Goal: Communication & Community: Share content

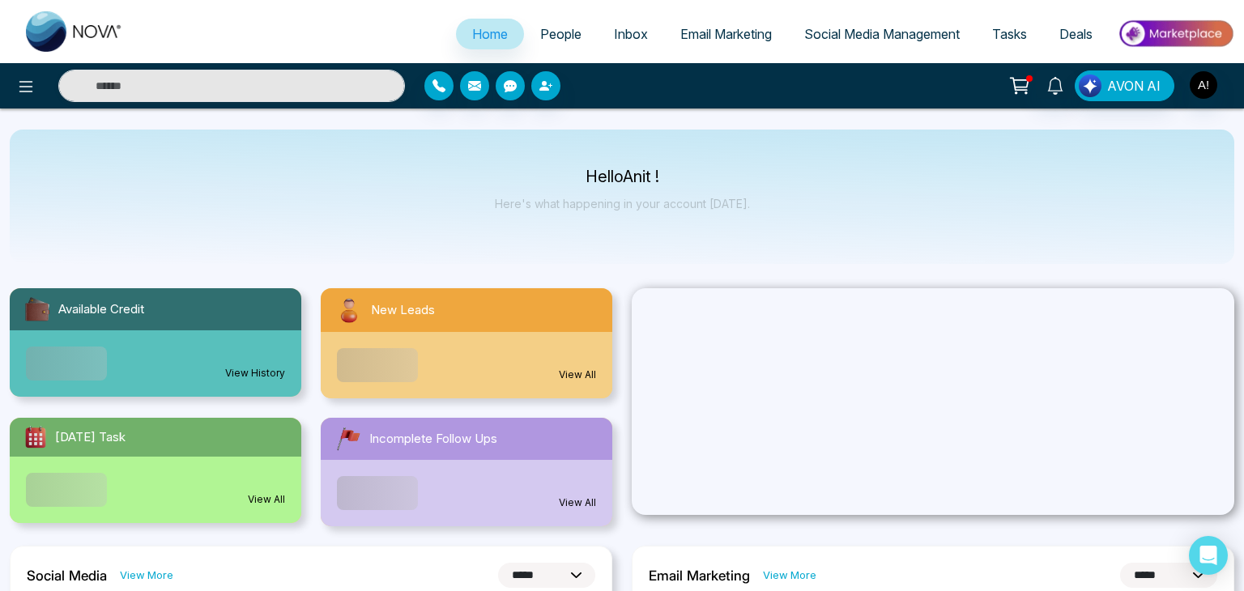
select select "*"
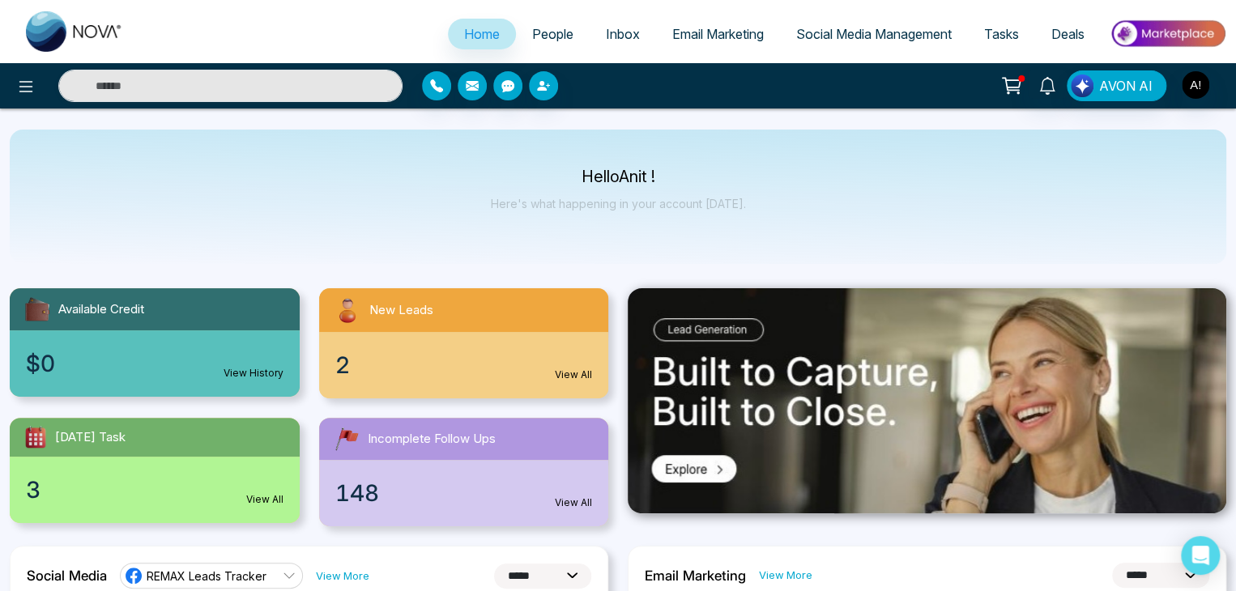
click at [544, 30] on span "People" at bounding box center [552, 34] width 41 height 16
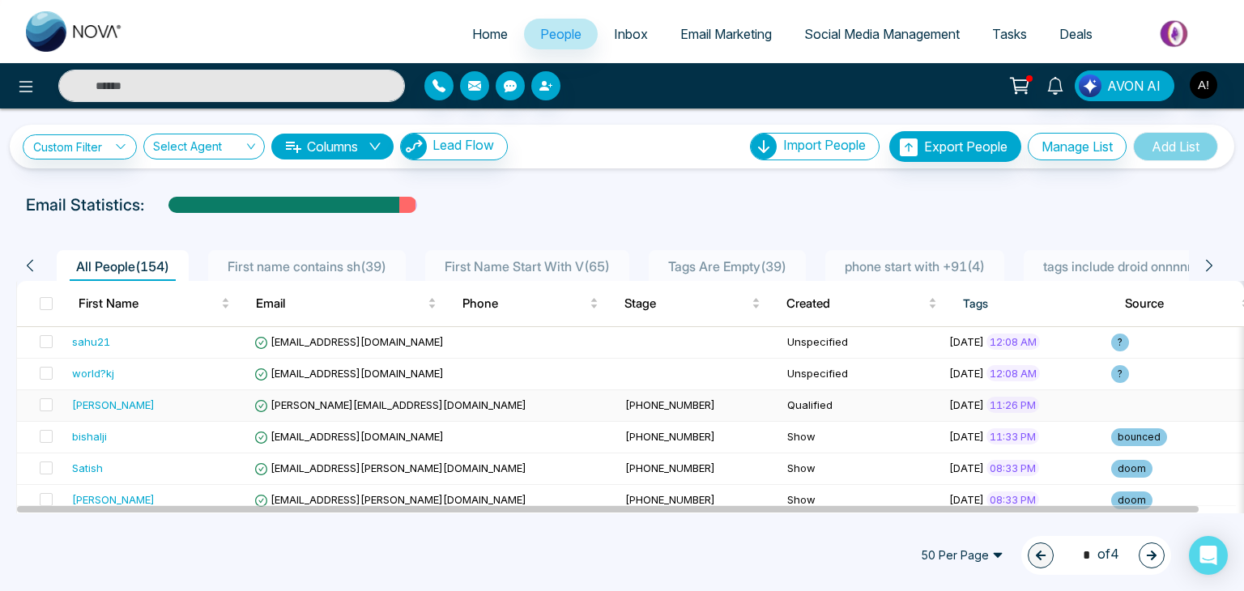
click at [334, 400] on span "[PERSON_NAME][EMAIL_ADDRESS][DOMAIN_NAME]" at bounding box center [390, 405] width 272 height 13
click at [45, 400] on span at bounding box center [46, 405] width 13 height 13
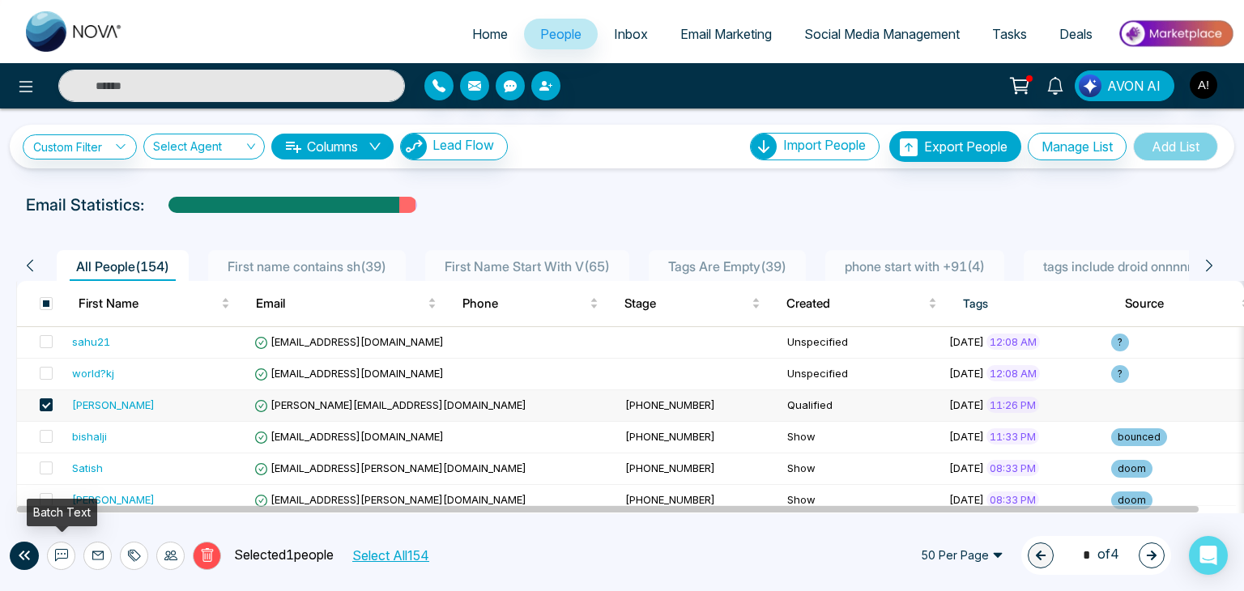
click at [55, 549] on icon at bounding box center [61, 555] width 13 height 13
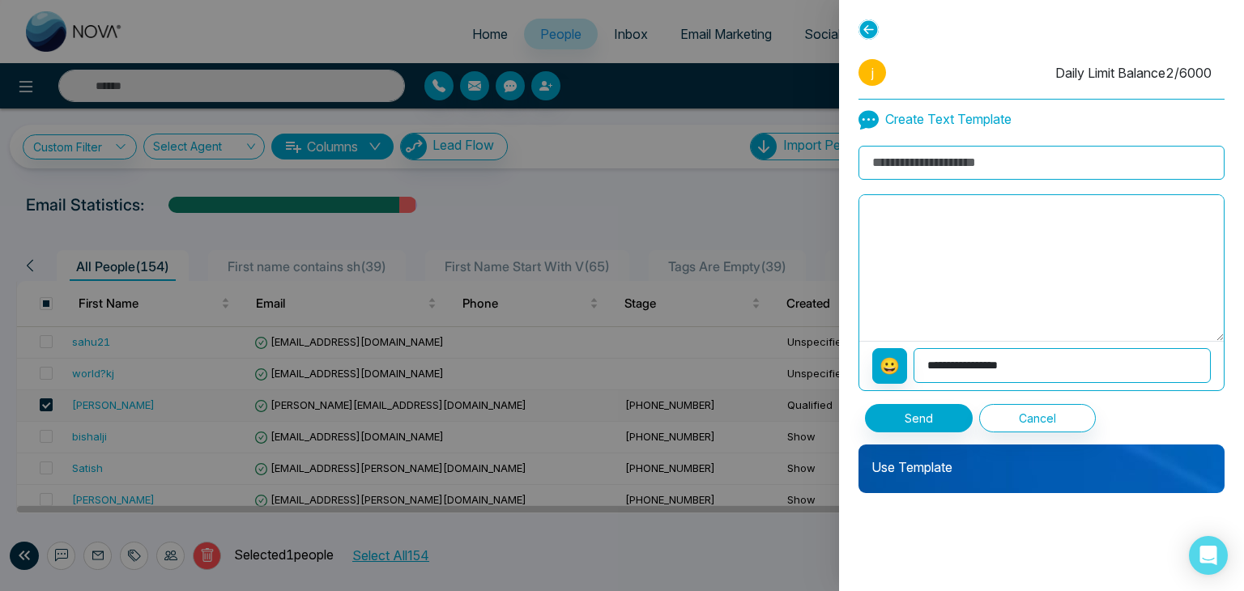
click at [919, 160] on input at bounding box center [1042, 163] width 366 height 34
type input "**********"
click at [933, 209] on textarea at bounding box center [1041, 268] width 365 height 146
click at [946, 365] on select "**********" at bounding box center [1062, 365] width 297 height 35
select select "*******"
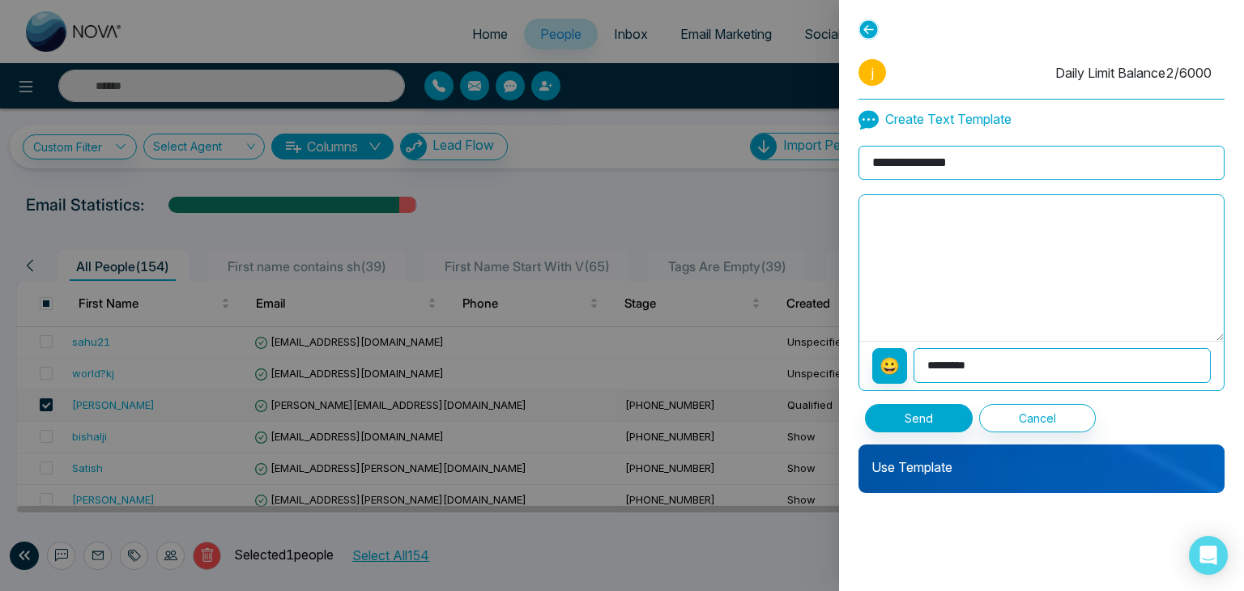
click at [915, 348] on select "**********" at bounding box center [1062, 365] width 297 height 35
type textarea "*******"
click at [889, 466] on p "Use Template" at bounding box center [1042, 461] width 366 height 32
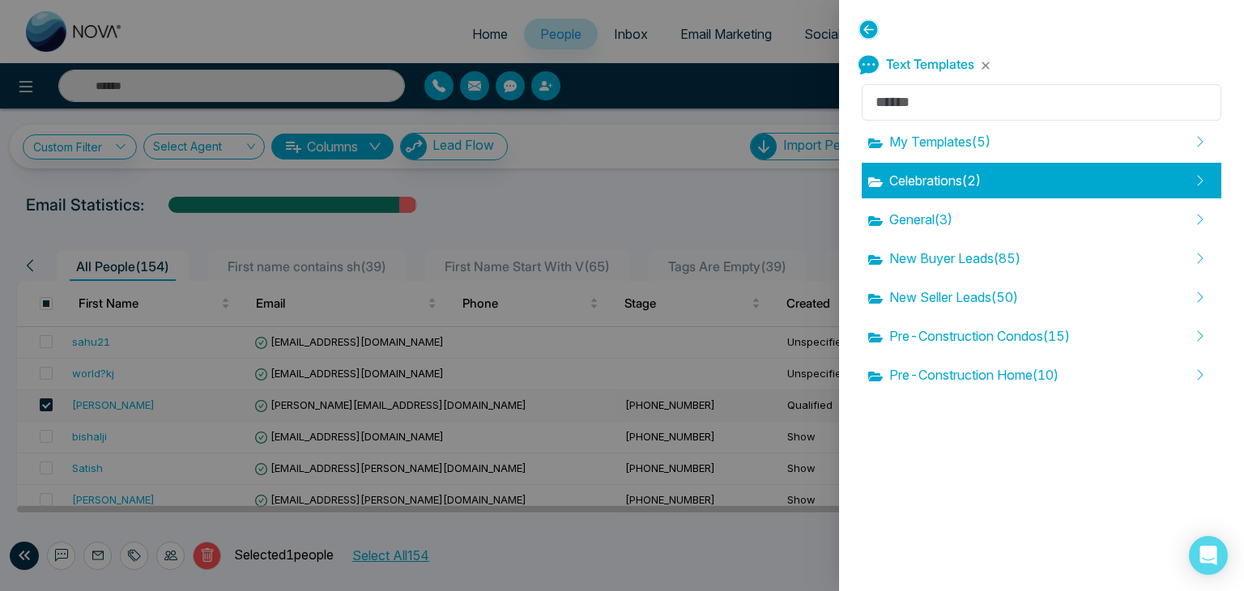
click at [922, 182] on span "Celebrations ( 2 )" at bounding box center [924, 180] width 113 height 19
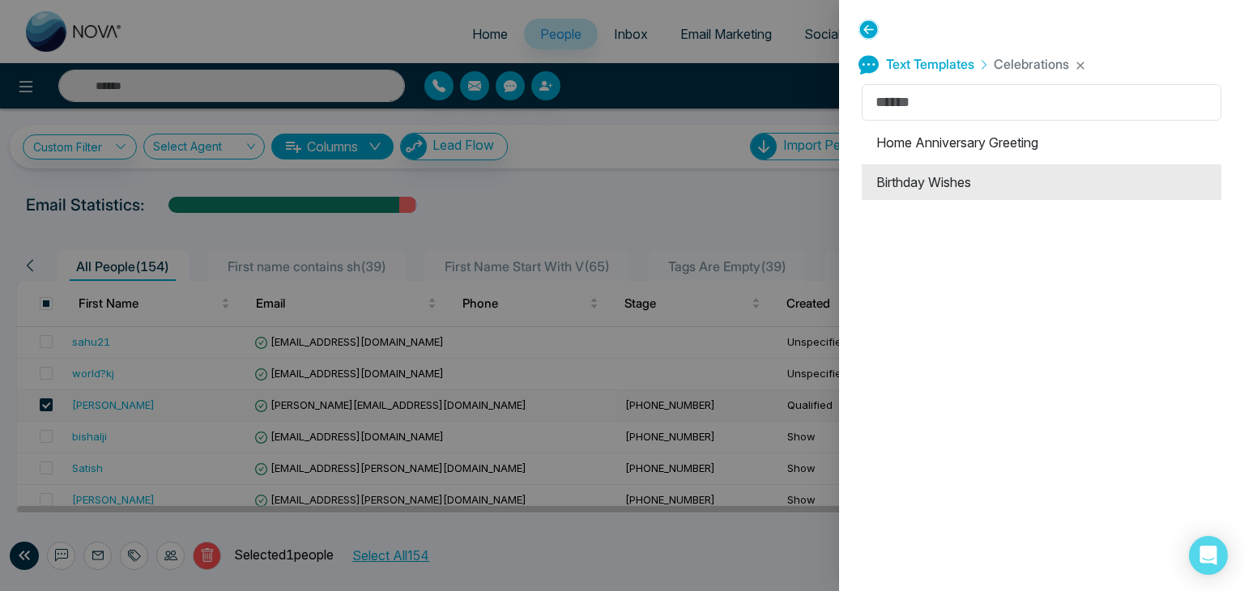
click at [923, 183] on li "Birthday Wishes" at bounding box center [1042, 182] width 360 height 36
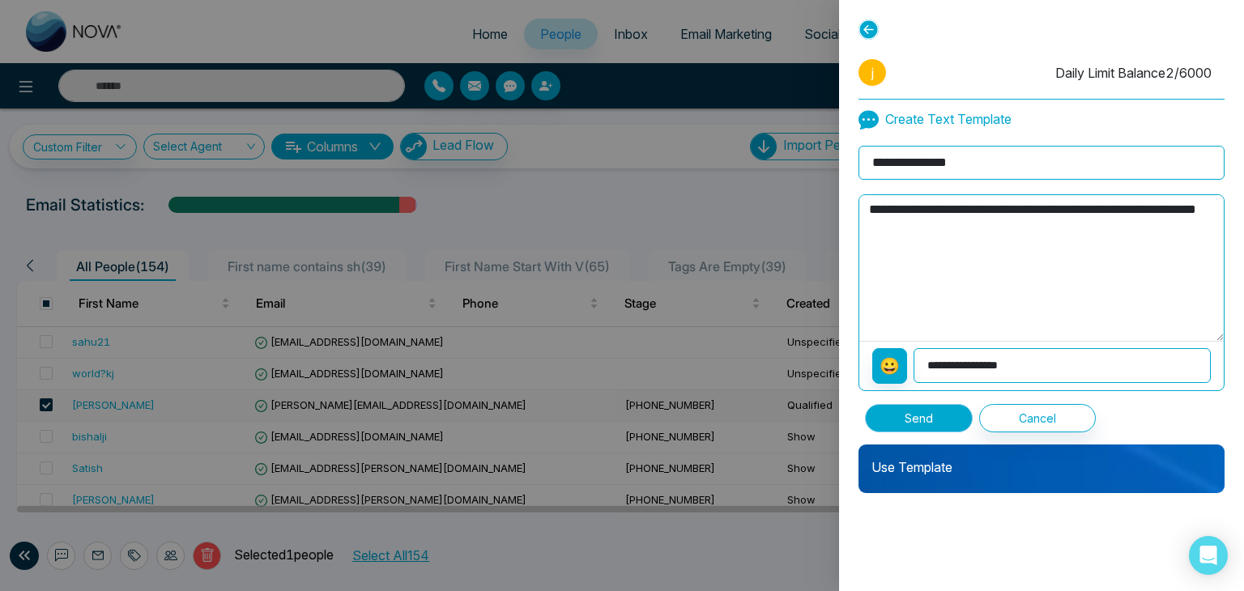
click at [899, 415] on button "Send" at bounding box center [919, 418] width 108 height 28
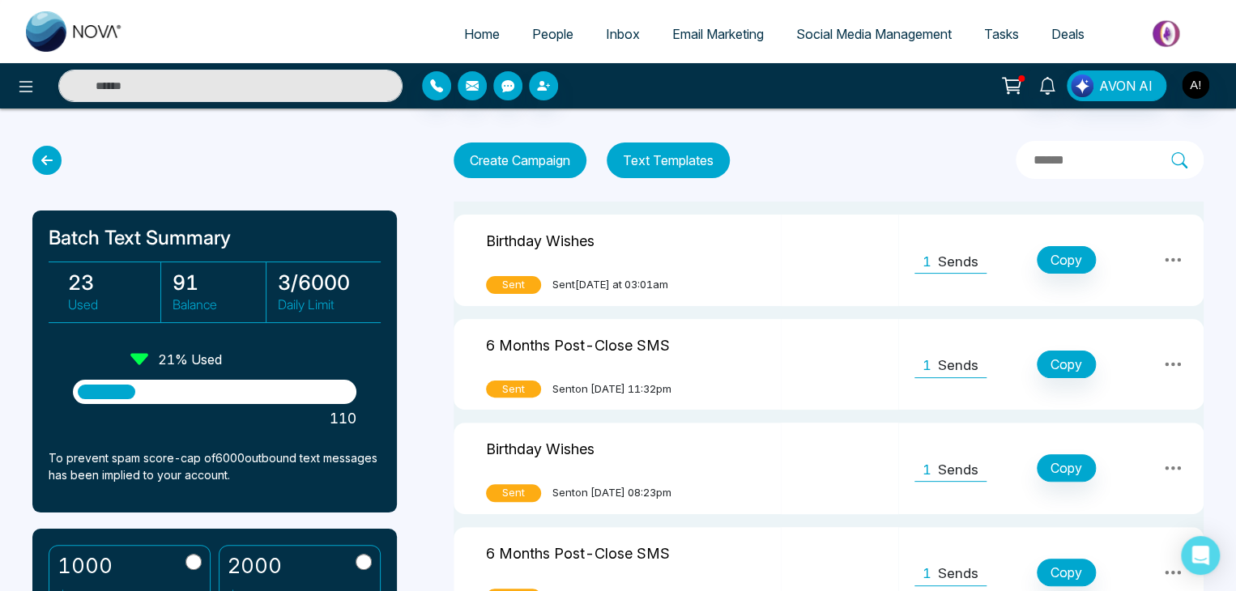
click at [47, 154] on icon at bounding box center [46, 160] width 29 height 29
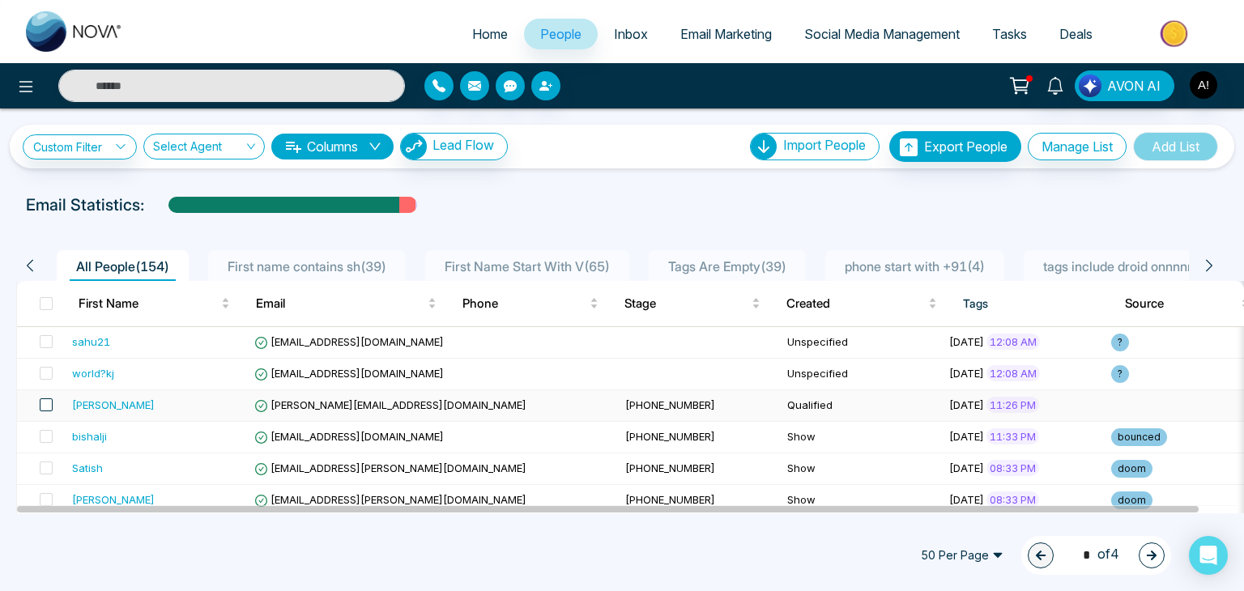
click at [49, 403] on span at bounding box center [46, 405] width 13 height 13
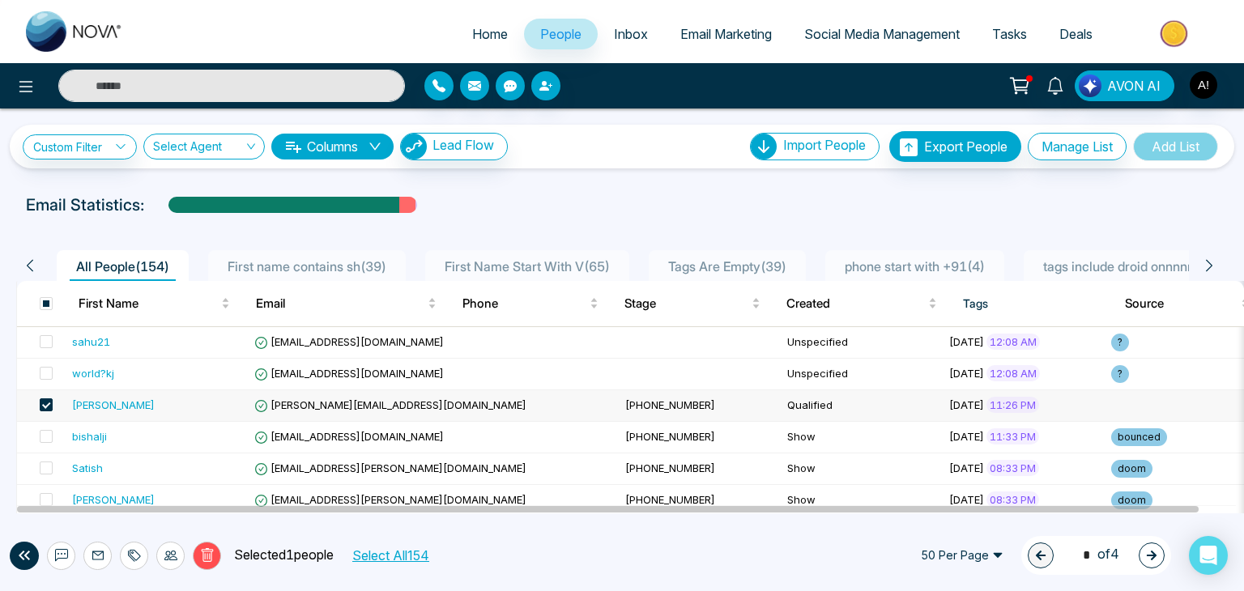
click at [162, 82] on input "text" at bounding box center [231, 86] width 347 height 32
click at [162, 84] on input "text" at bounding box center [231, 86] width 347 height 32
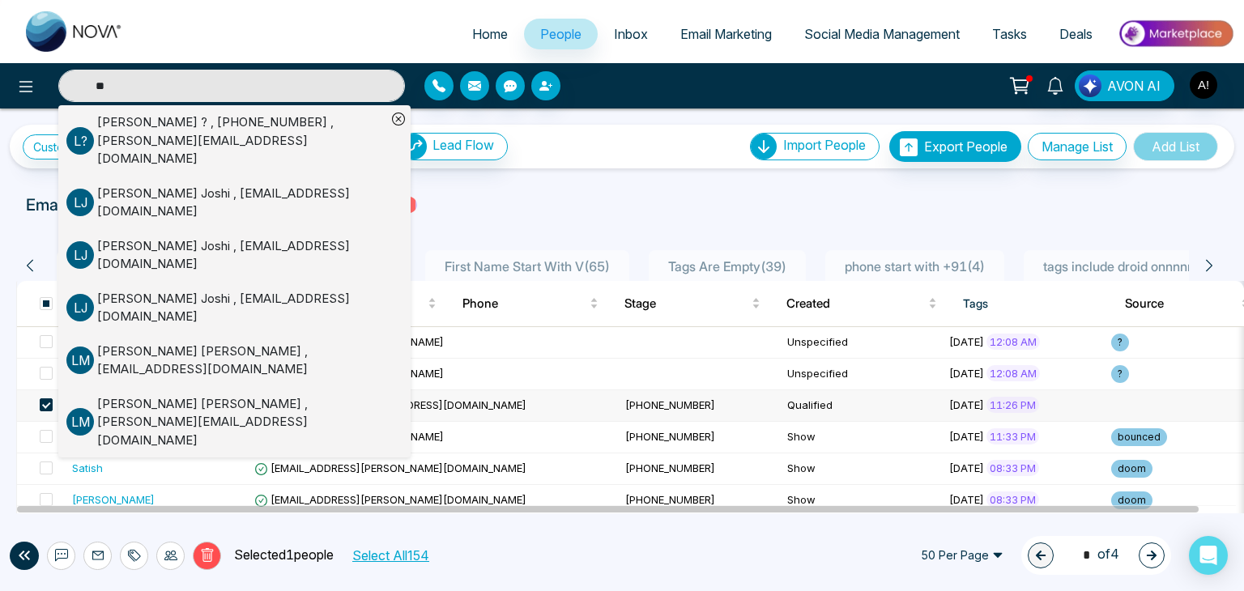
type input "**"
click at [224, 290] on div "[PERSON_NAME] , [EMAIL_ADDRESS][DOMAIN_NAME]" at bounding box center [241, 308] width 289 height 36
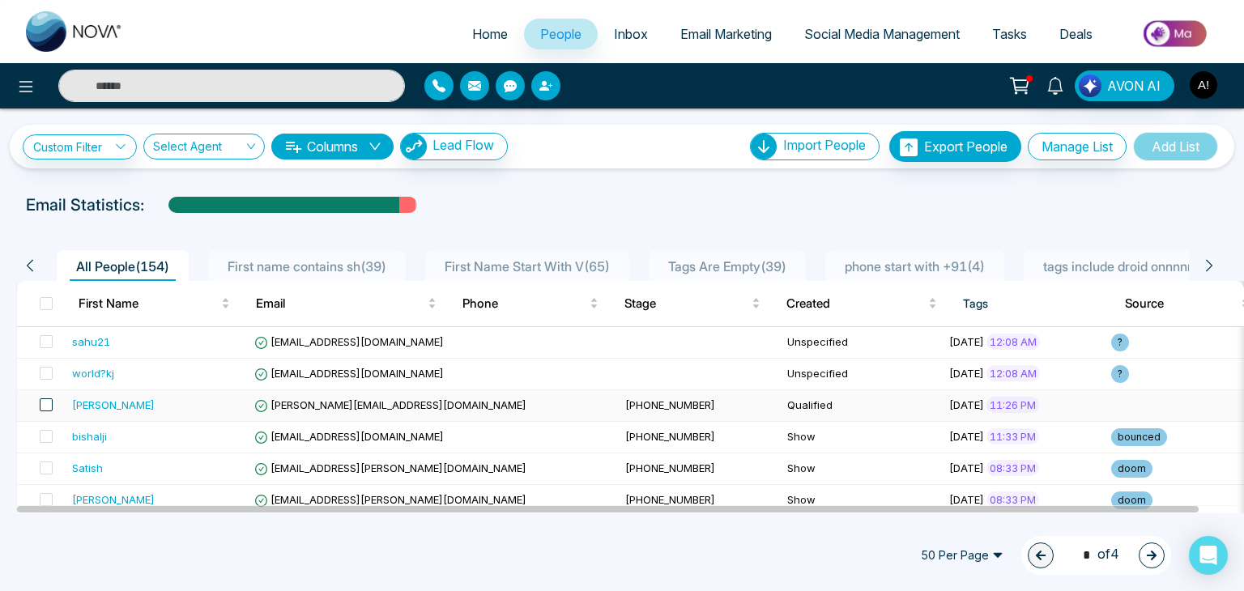
click at [47, 406] on span at bounding box center [46, 405] width 13 height 13
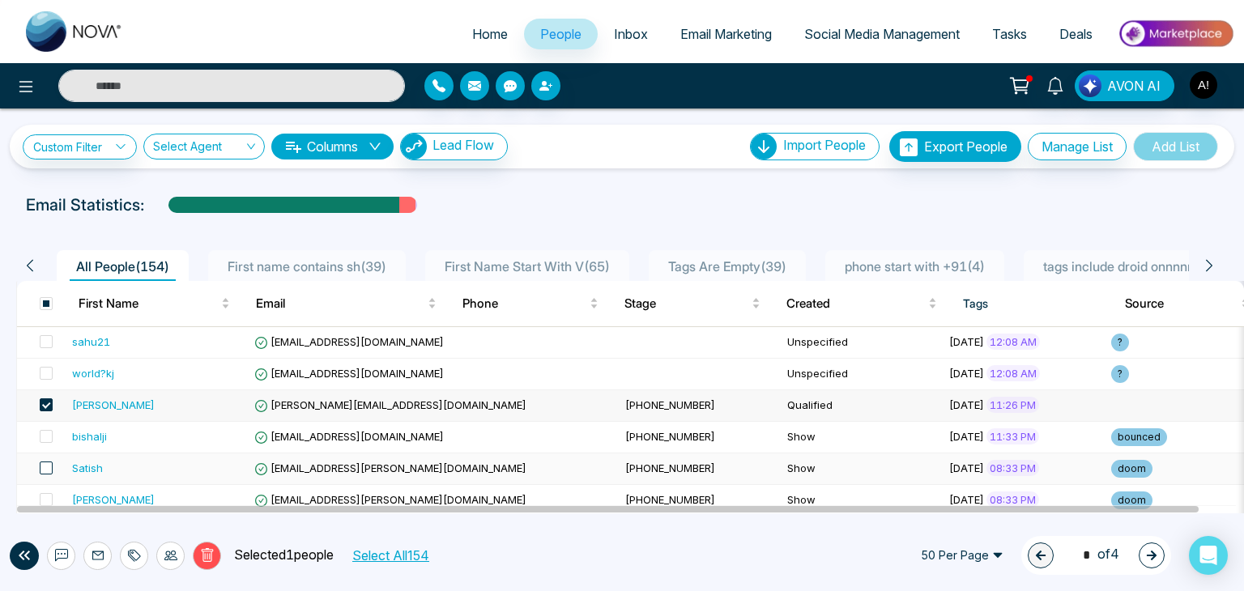
click at [42, 467] on span at bounding box center [46, 468] width 13 height 13
click at [43, 501] on span at bounding box center [46, 499] width 13 height 13
click at [100, 554] on icon at bounding box center [98, 555] width 13 height 13
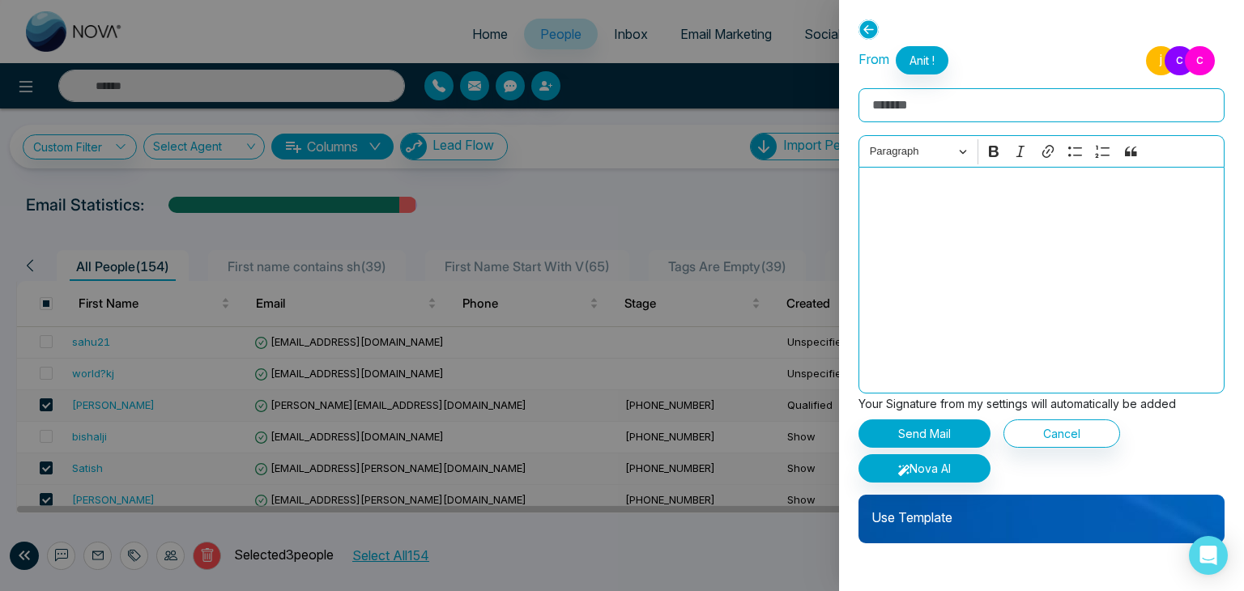
click at [900, 100] on input "Rich Text Editor" at bounding box center [1042, 105] width 366 height 34
click at [918, 101] on input "Rich Text Editor" at bounding box center [1042, 105] width 366 height 34
click at [919, 104] on input "Rich Text Editor" at bounding box center [1042, 105] width 366 height 34
click at [917, 100] on input "Rich Text Editor" at bounding box center [1042, 105] width 366 height 34
click at [917, 101] on input "**********" at bounding box center [1042, 105] width 366 height 34
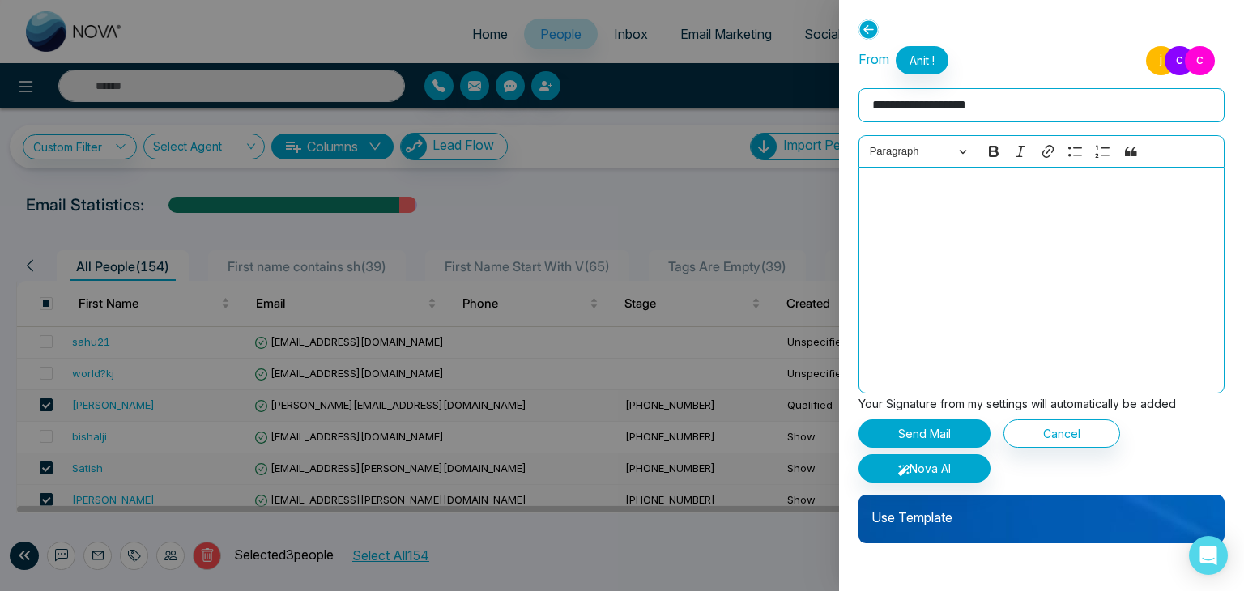
type input "**********"
click at [933, 511] on p "Use Template" at bounding box center [1042, 511] width 366 height 32
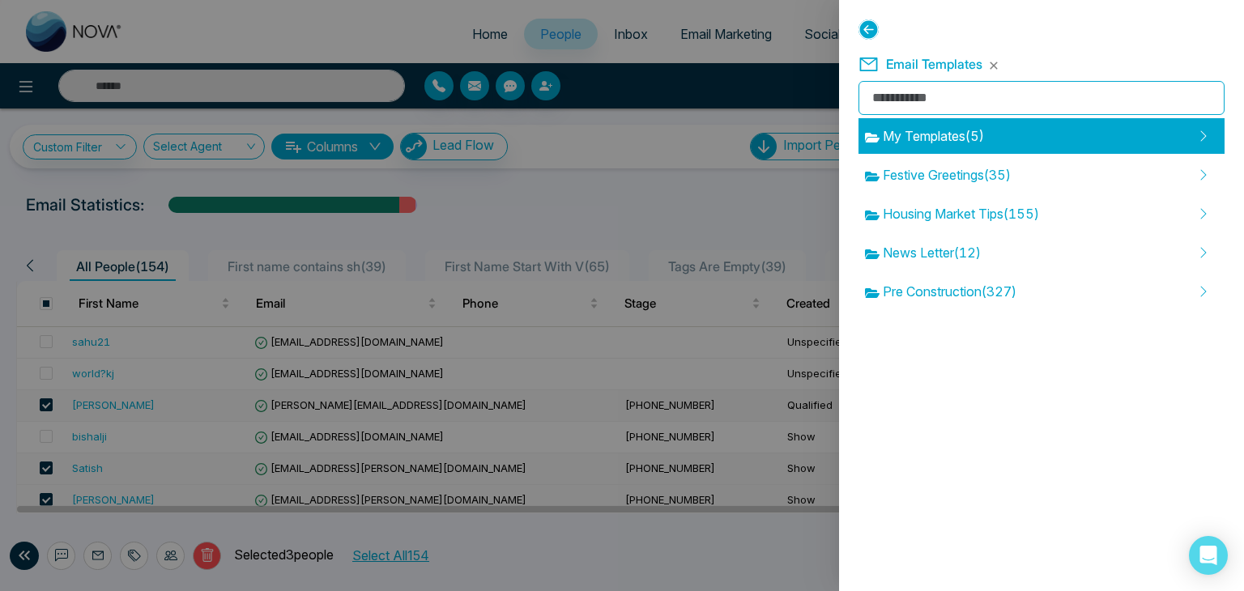
click at [940, 134] on span "My Templates ( 5 )" at bounding box center [924, 135] width 119 height 19
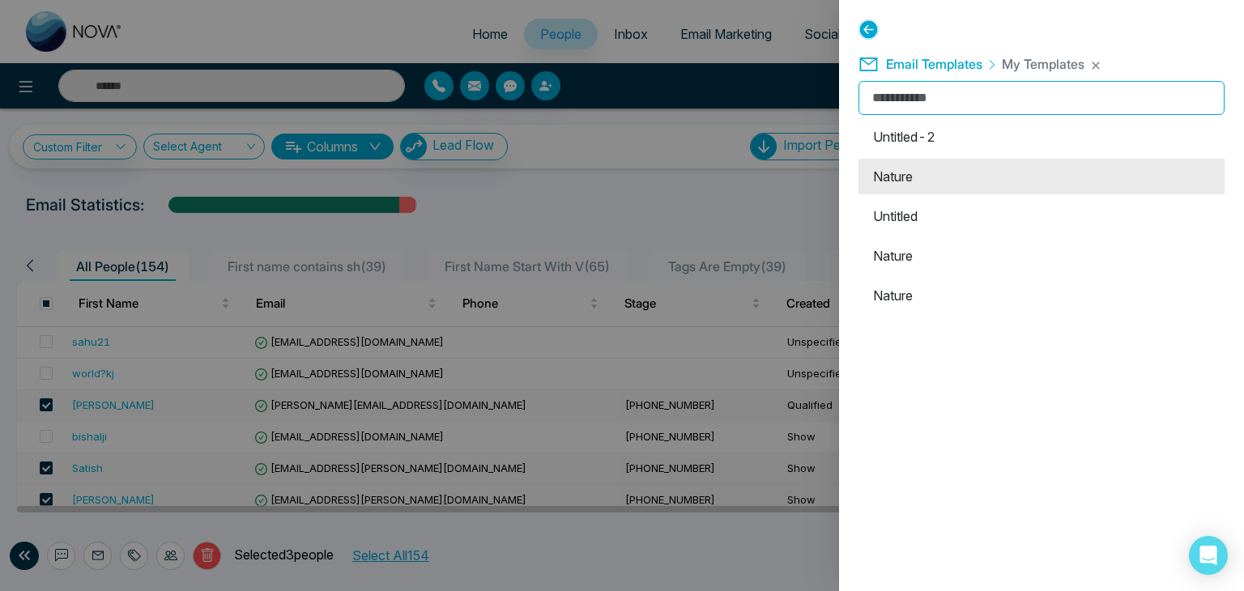
click at [907, 182] on li "Nature" at bounding box center [1042, 177] width 366 height 36
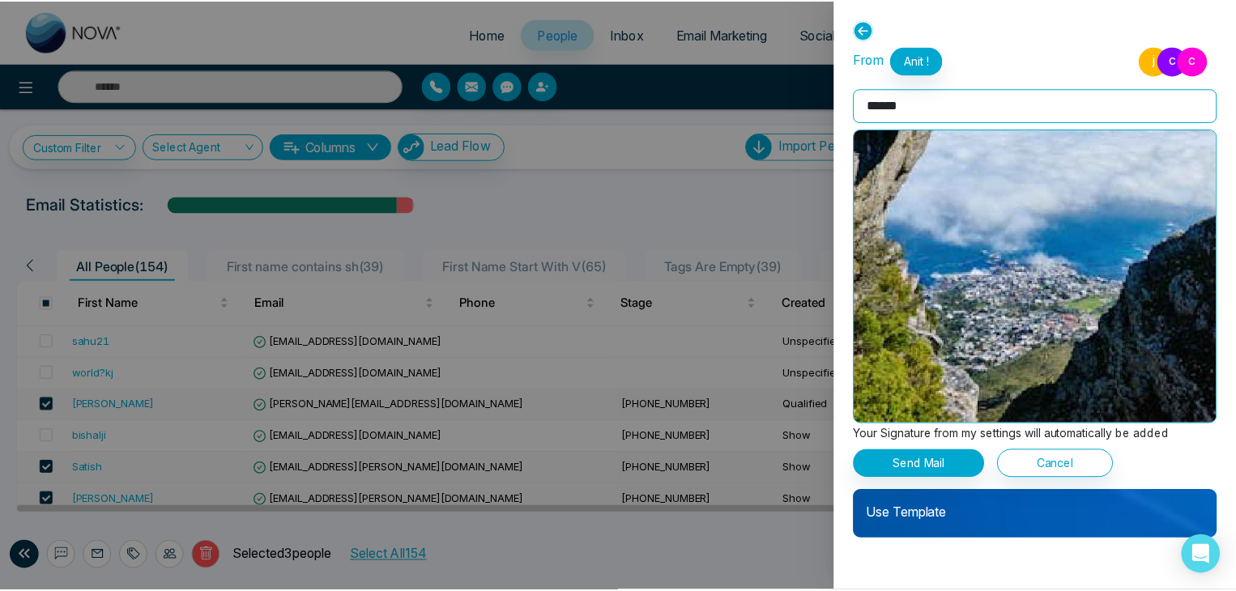
scroll to position [321, 0]
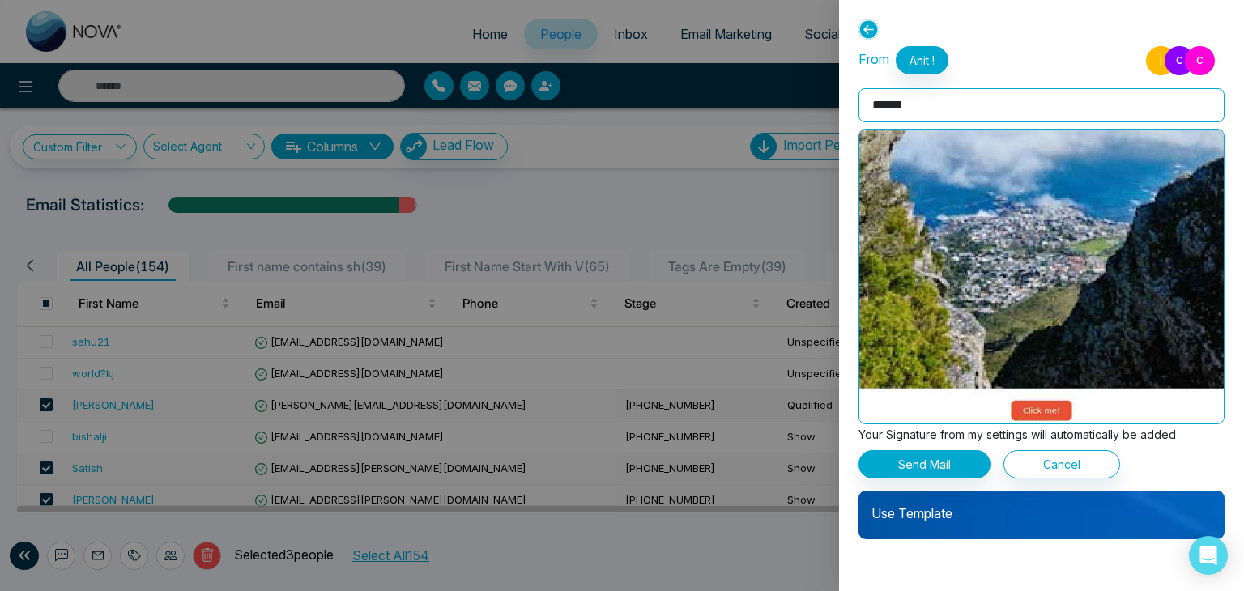
click at [923, 518] on p "Use Template" at bounding box center [1042, 507] width 366 height 32
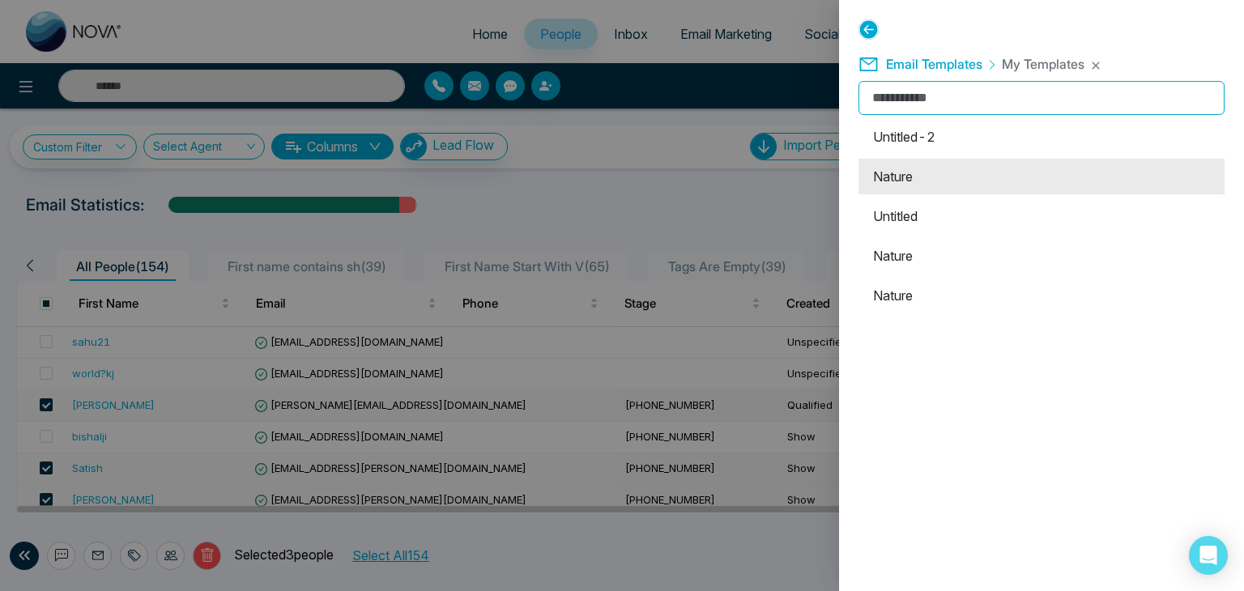
click at [906, 173] on li "Nature" at bounding box center [1042, 177] width 366 height 36
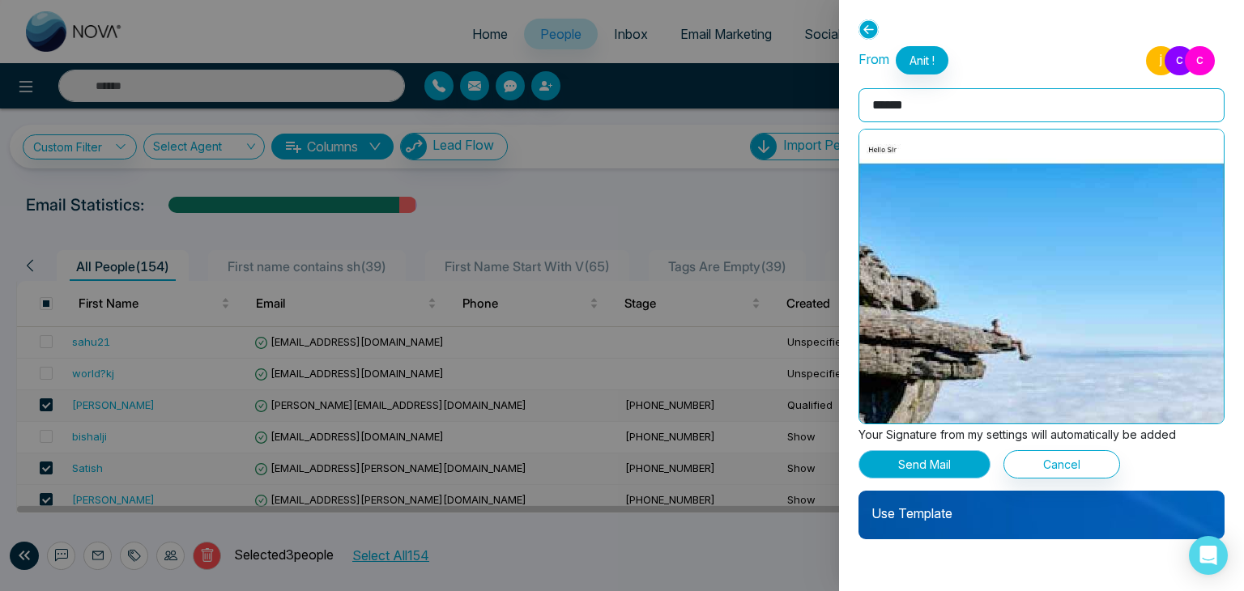
click at [927, 465] on button "Send Mail" at bounding box center [925, 464] width 132 height 28
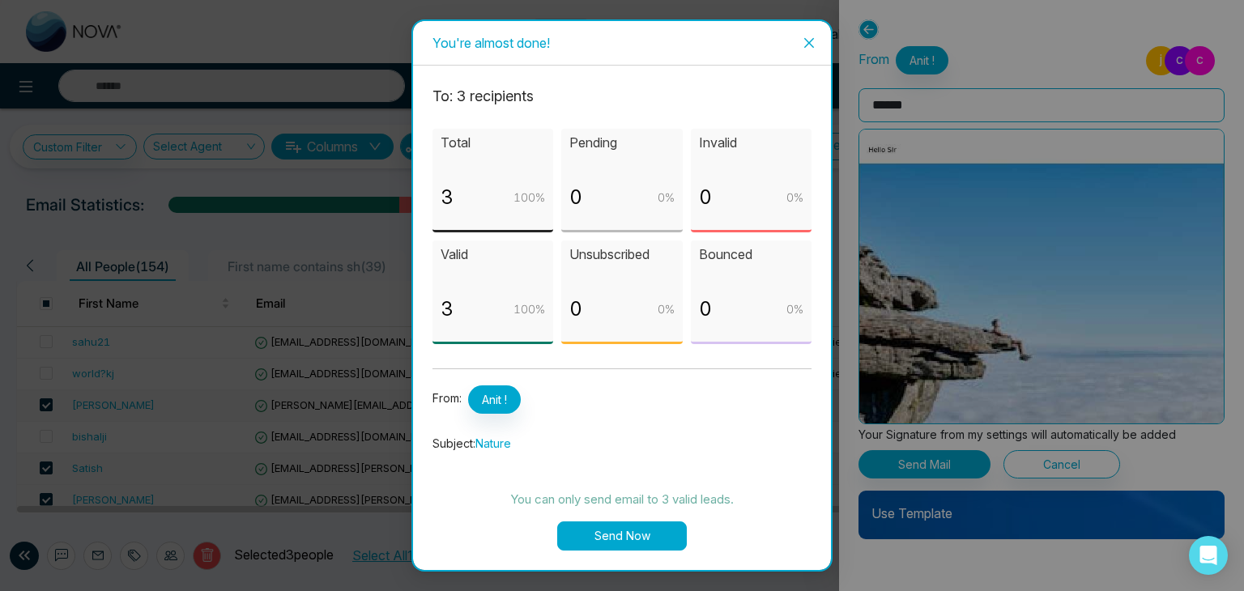
click at [631, 534] on button "Send Now" at bounding box center [622, 536] width 130 height 29
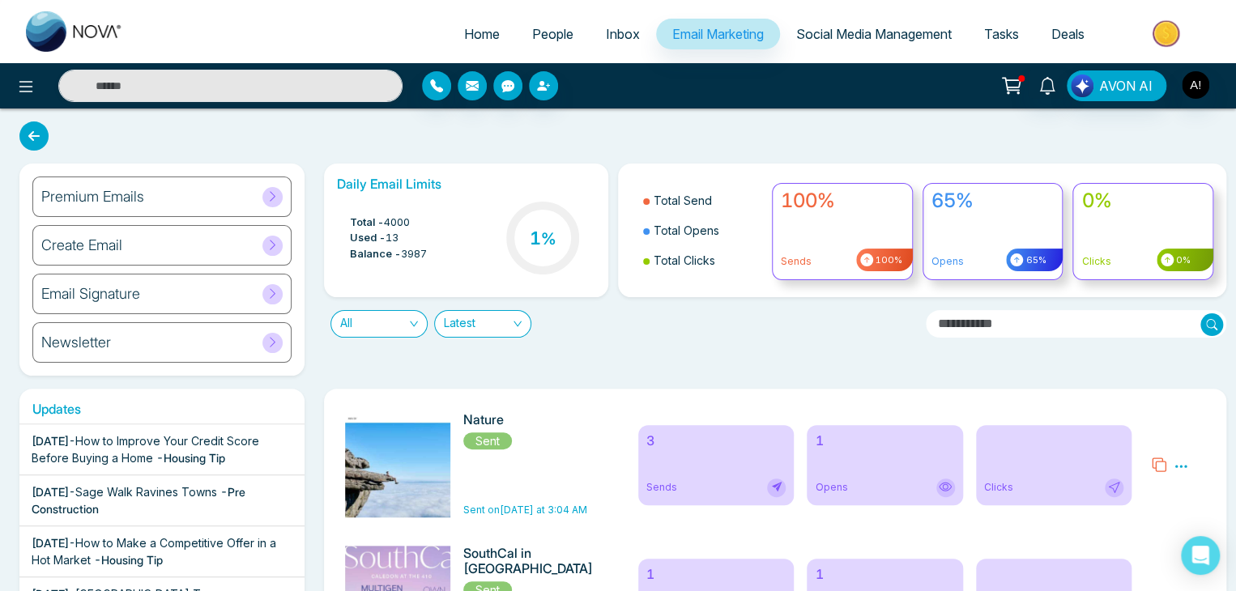
scroll to position [517, 0]
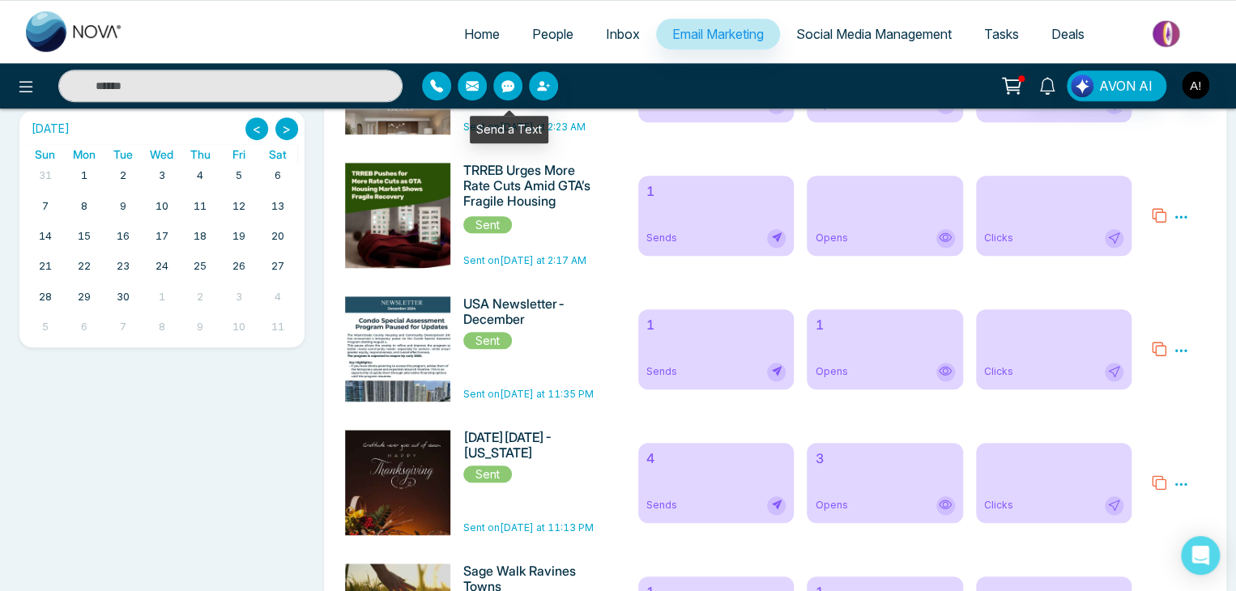
click at [512, 79] on button "button" at bounding box center [507, 85] width 29 height 29
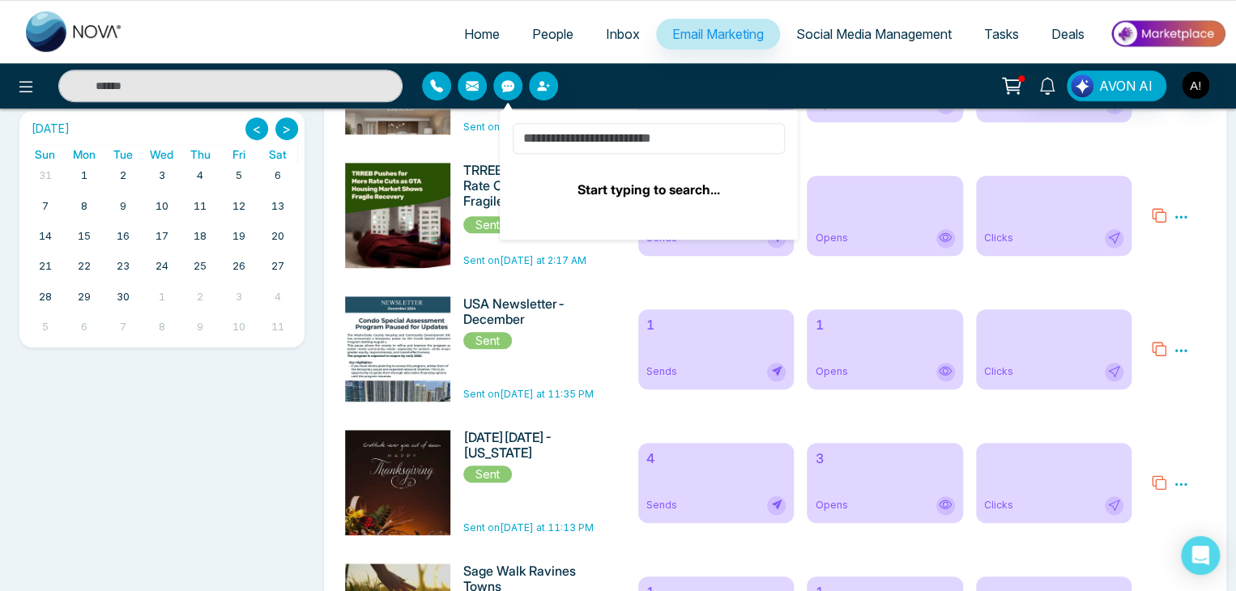
click at [596, 135] on input at bounding box center [649, 138] width 272 height 31
click at [593, 134] on input at bounding box center [649, 138] width 272 height 31
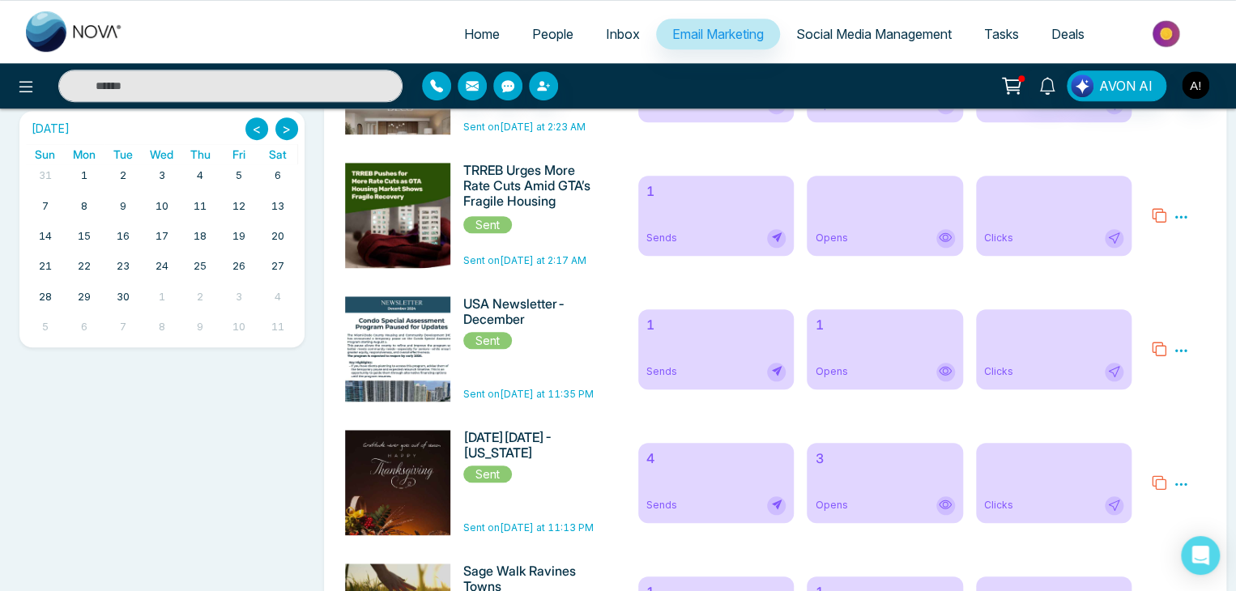
click at [533, 37] on span "People" at bounding box center [552, 34] width 41 height 16
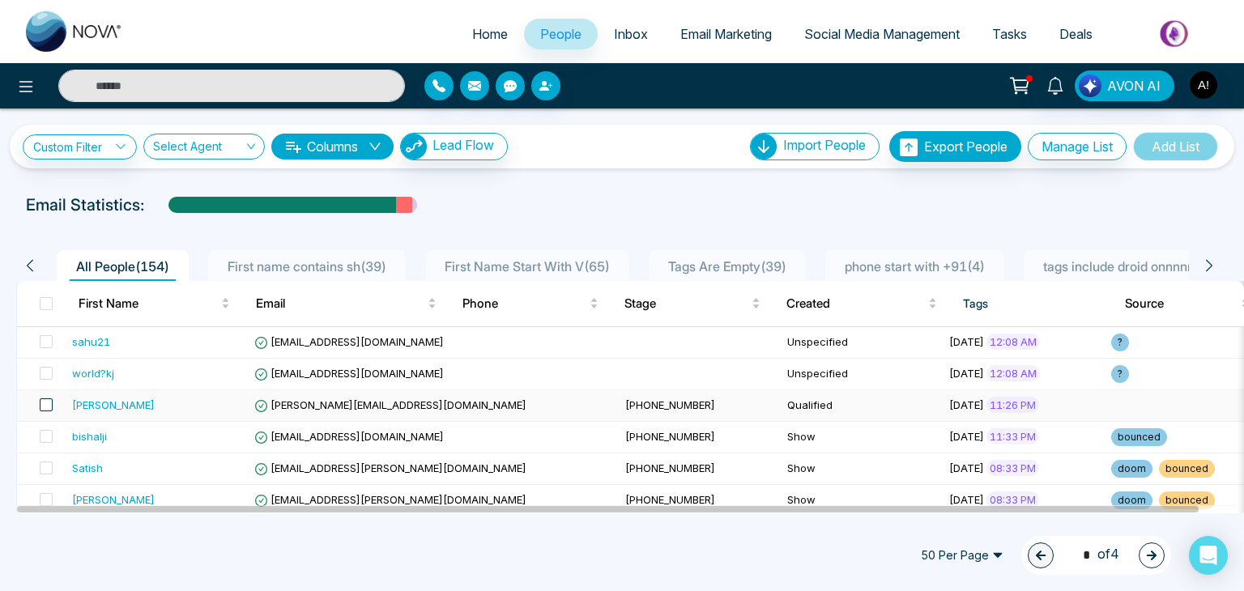
click at [40, 403] on span at bounding box center [46, 405] width 13 height 13
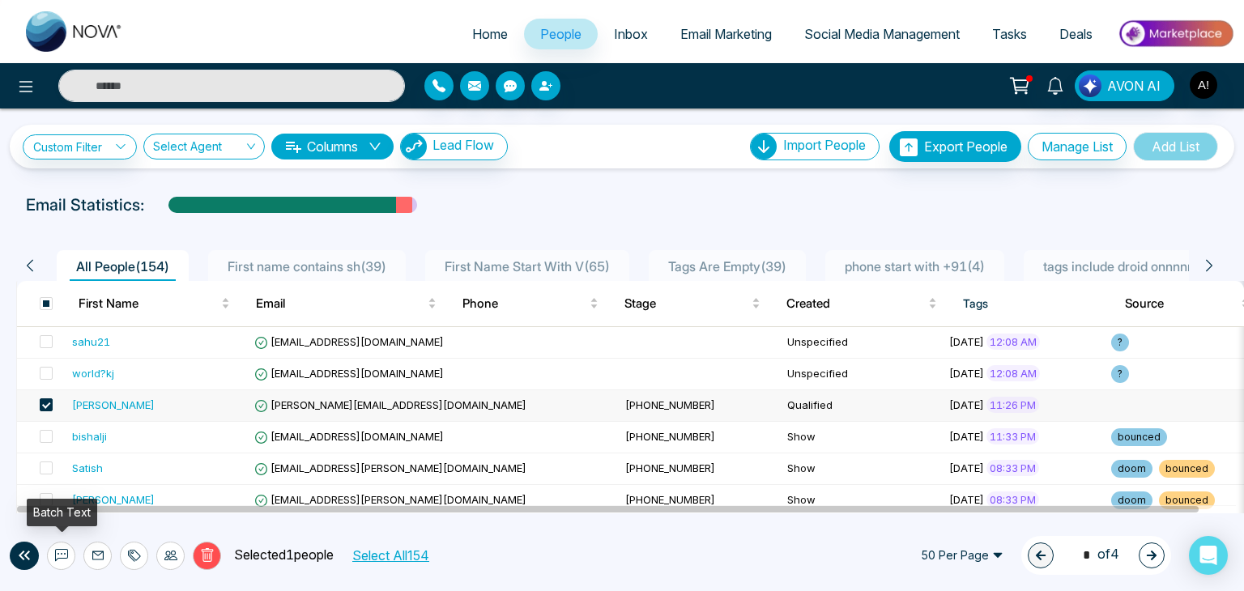
click at [66, 558] on icon at bounding box center [61, 555] width 13 height 12
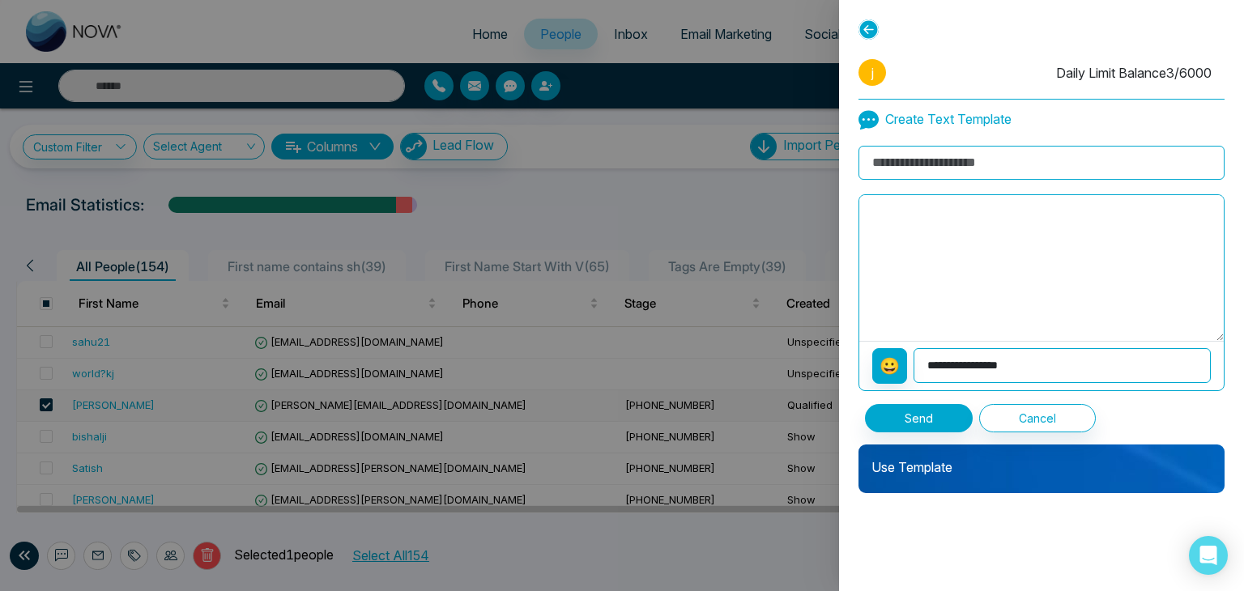
click at [946, 229] on textarea at bounding box center [1041, 268] width 365 height 146
click at [941, 163] on input at bounding box center [1042, 163] width 366 height 34
type input "**********"
click at [949, 208] on textarea at bounding box center [1041, 268] width 365 height 146
type textarea "**********"
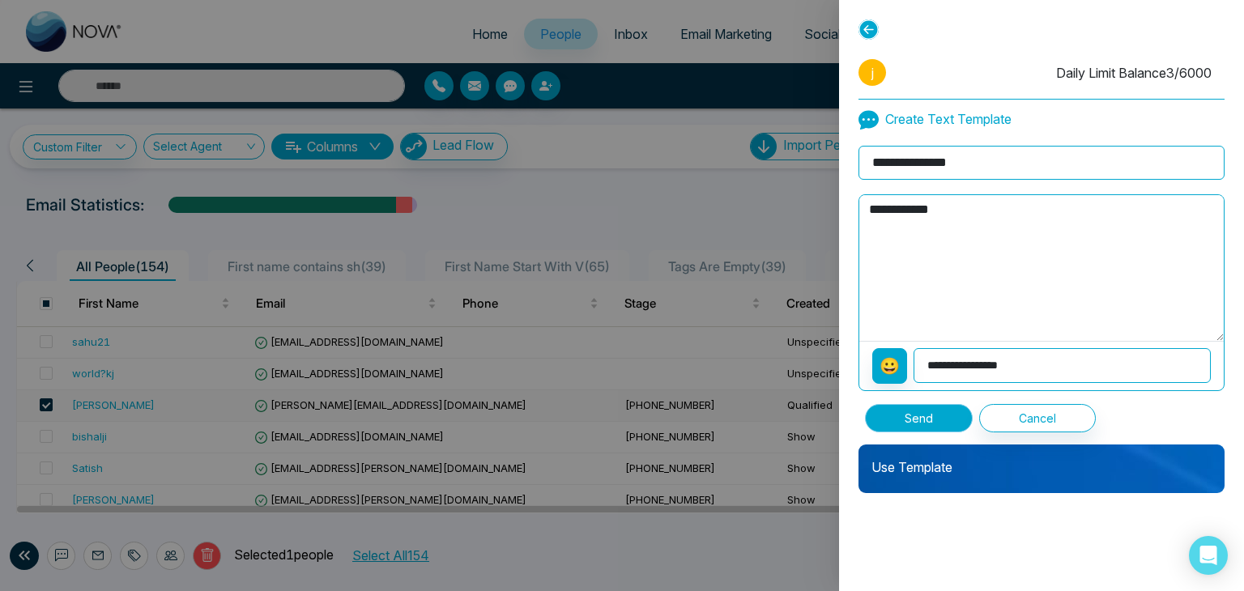
click at [920, 412] on button "Send" at bounding box center [919, 418] width 108 height 28
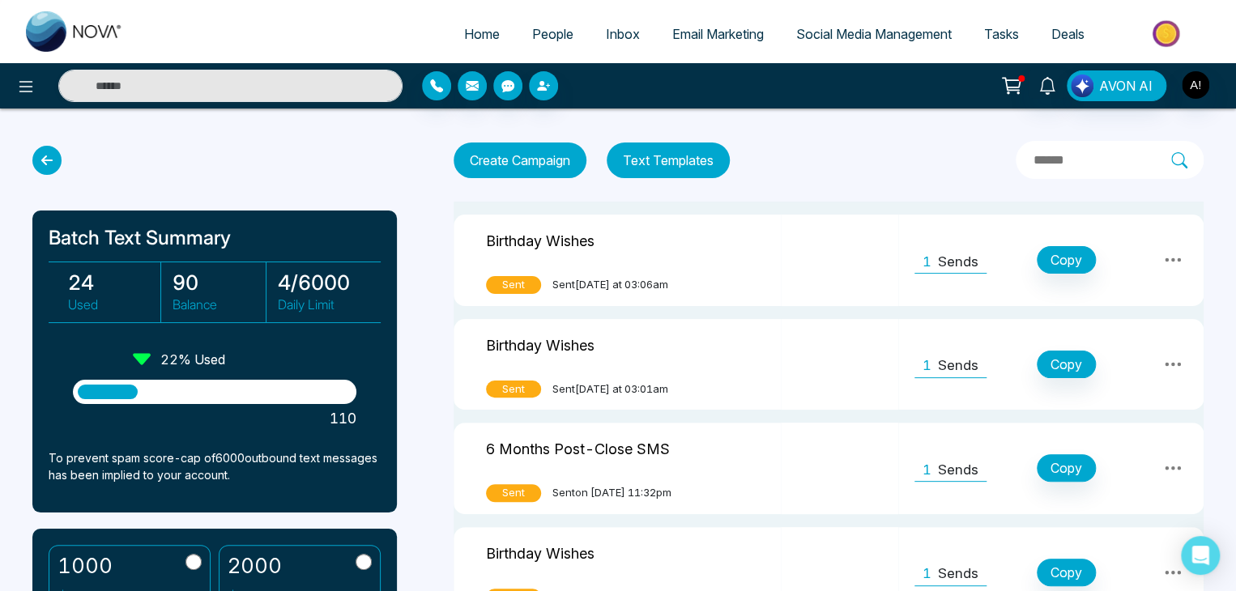
click at [608, 21] on link "Inbox" at bounding box center [623, 34] width 66 height 31
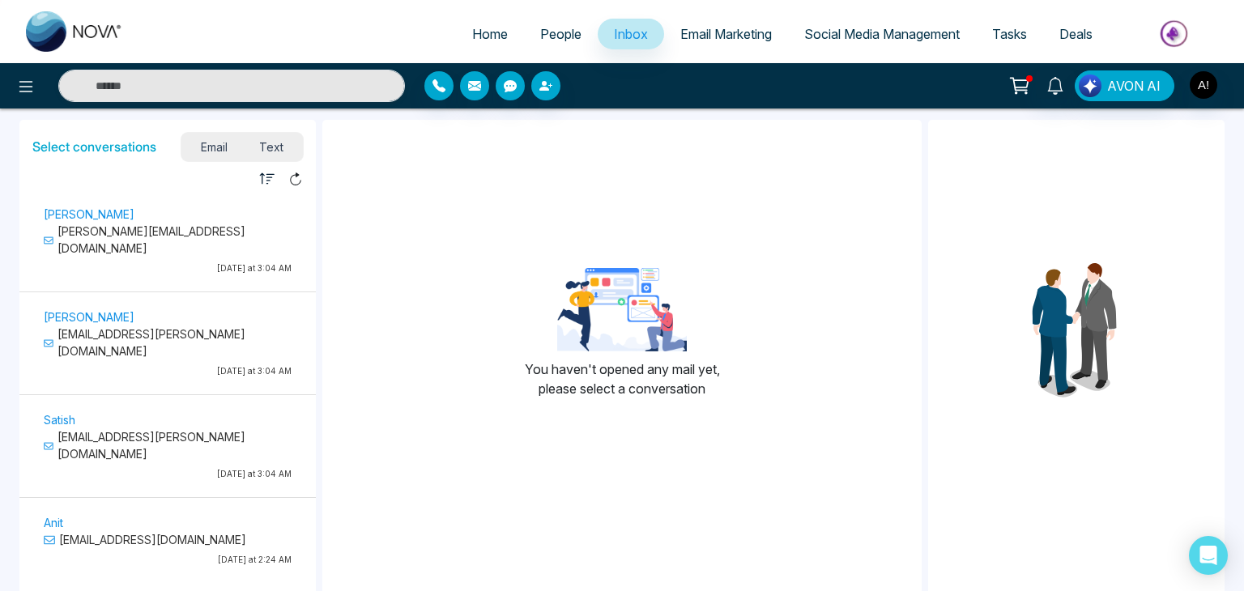
click at [279, 138] on span "Text" at bounding box center [272, 147] width 57 height 22
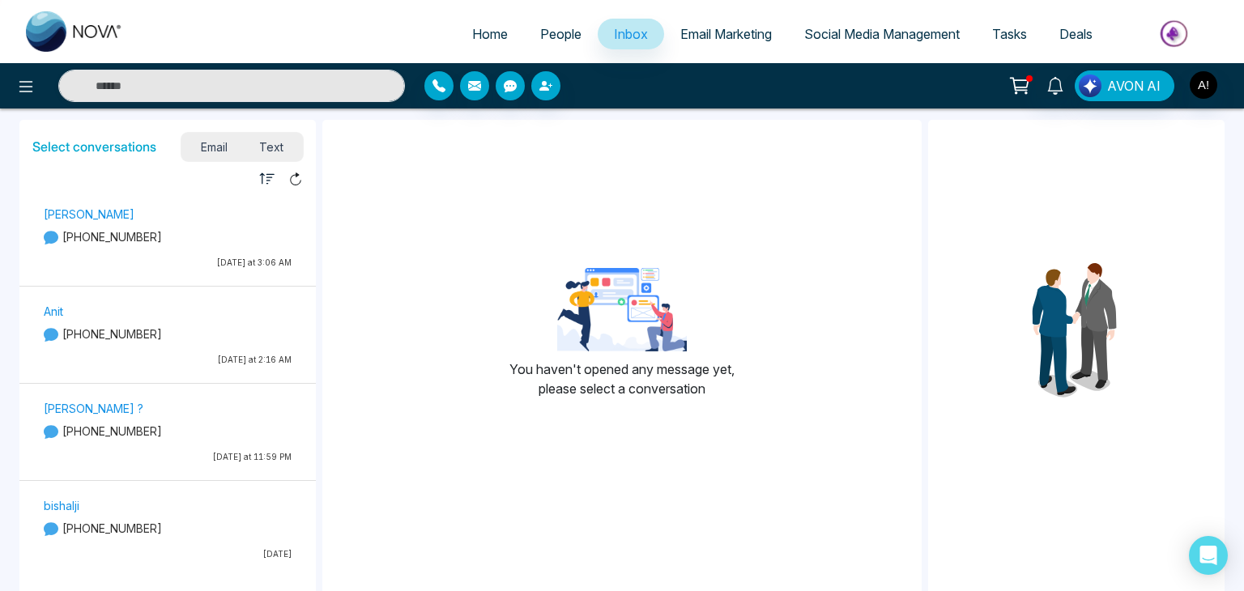
click at [719, 36] on span "Email Marketing" at bounding box center [726, 34] width 92 height 16
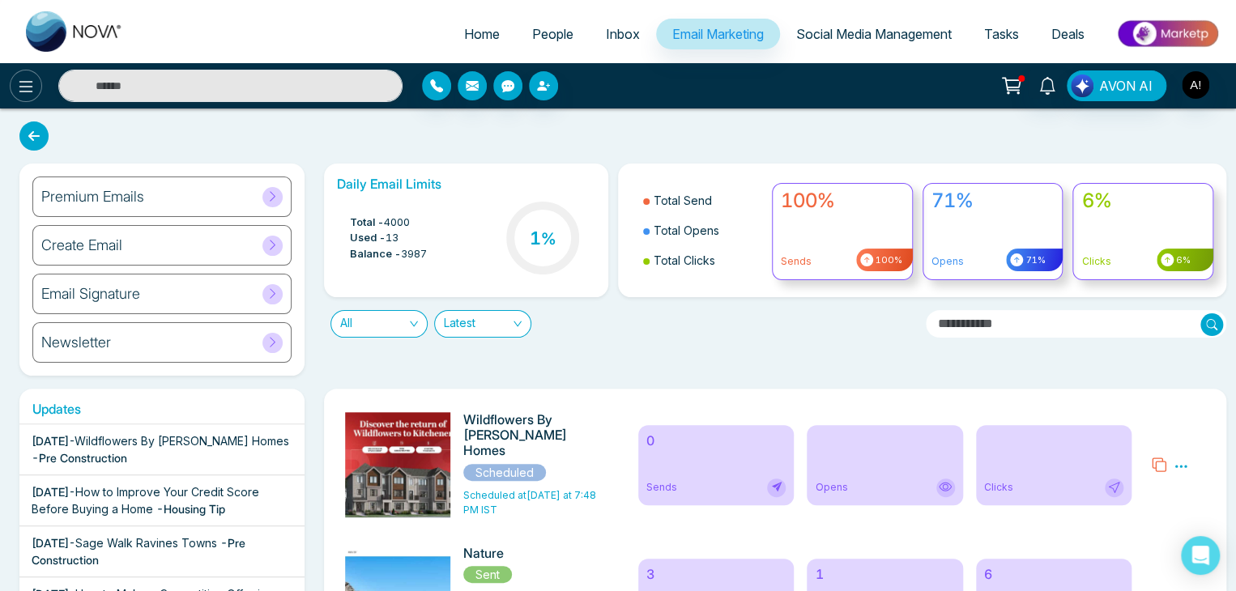
click at [21, 96] on button at bounding box center [26, 86] width 32 height 32
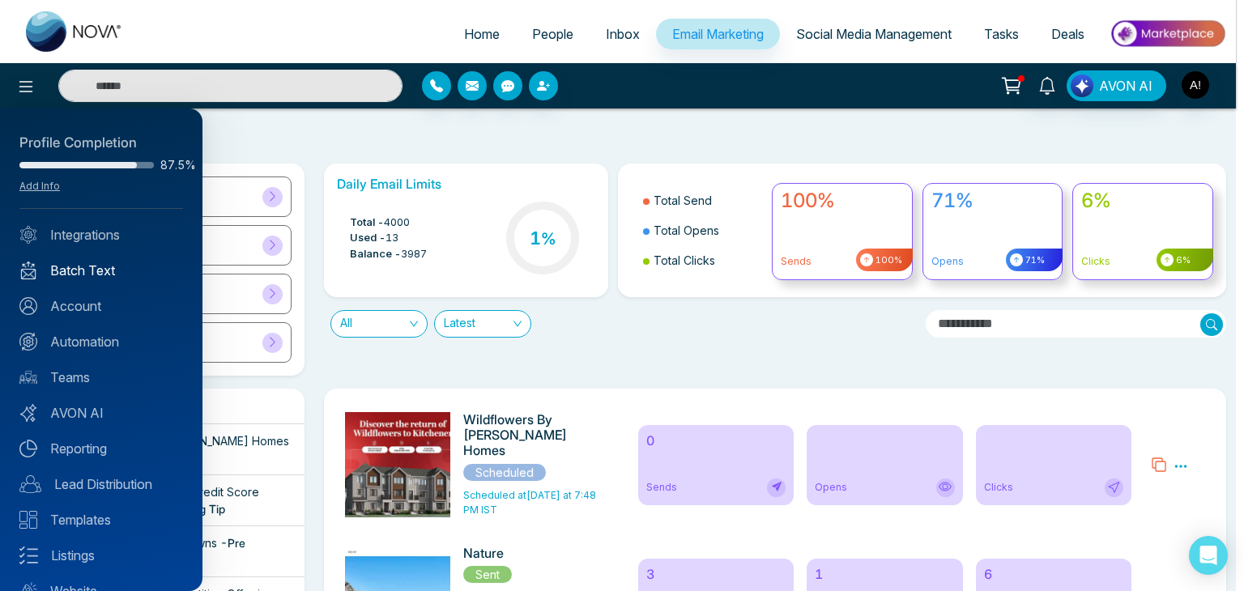
click at [97, 266] on link "Batch Text" at bounding box center [101, 270] width 164 height 19
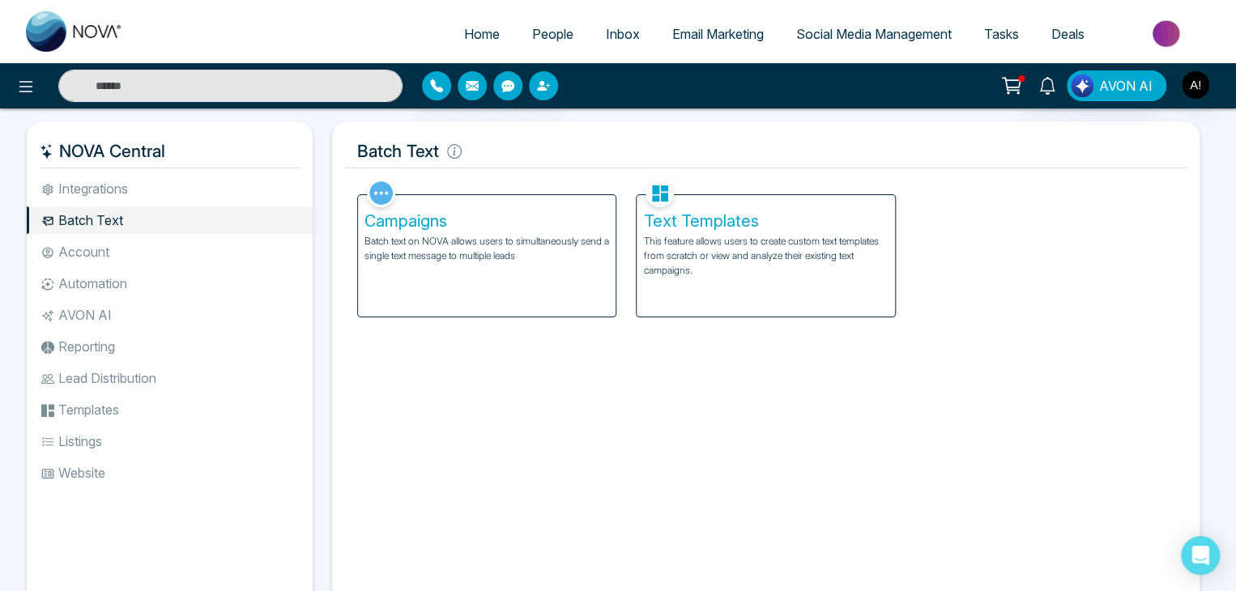
click at [695, 245] on p "This feature allows users to create custom text templates from scratch or view …" at bounding box center [765, 256] width 245 height 44
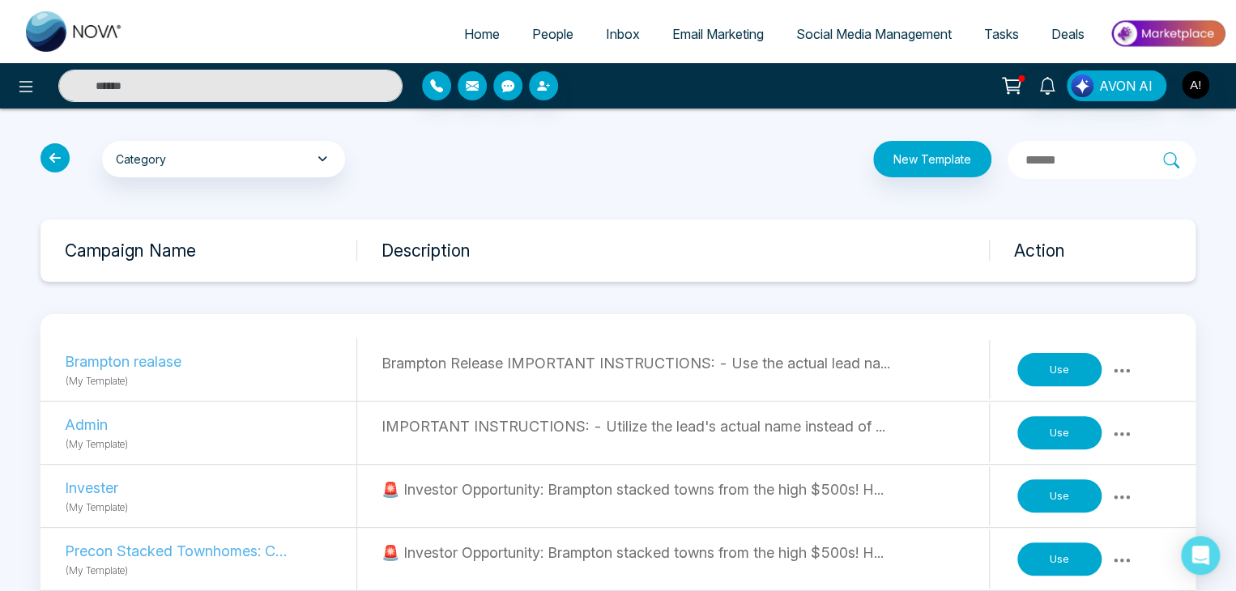
click at [672, 28] on span "Email Marketing" at bounding box center [718, 34] width 92 height 16
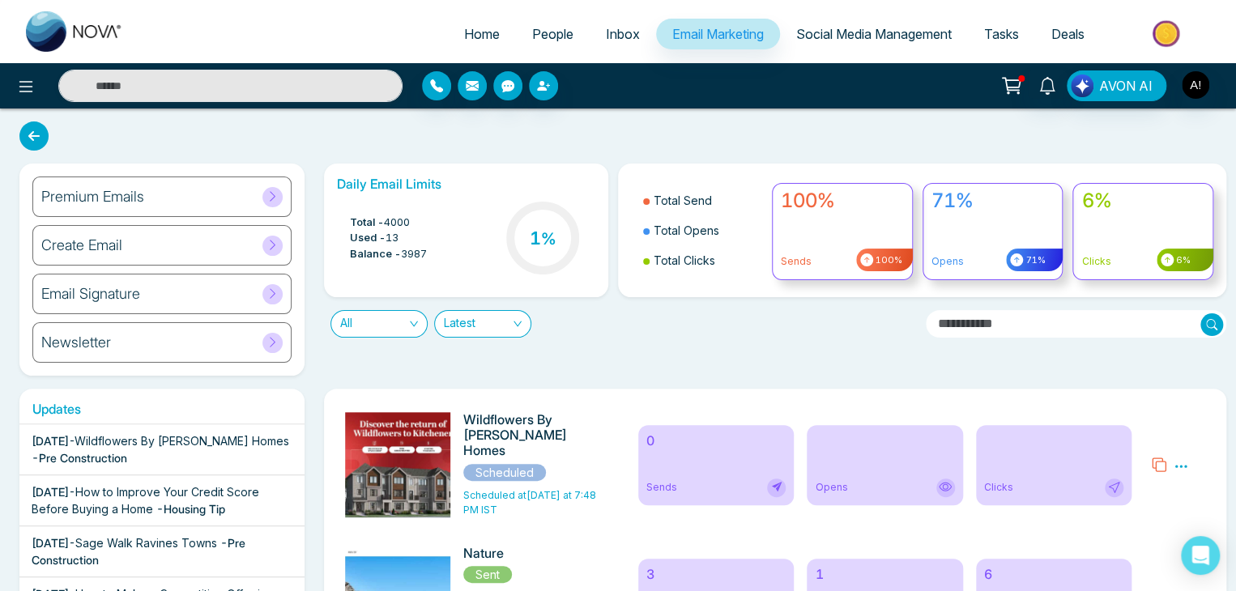
click at [544, 32] on span "People" at bounding box center [552, 34] width 41 height 16
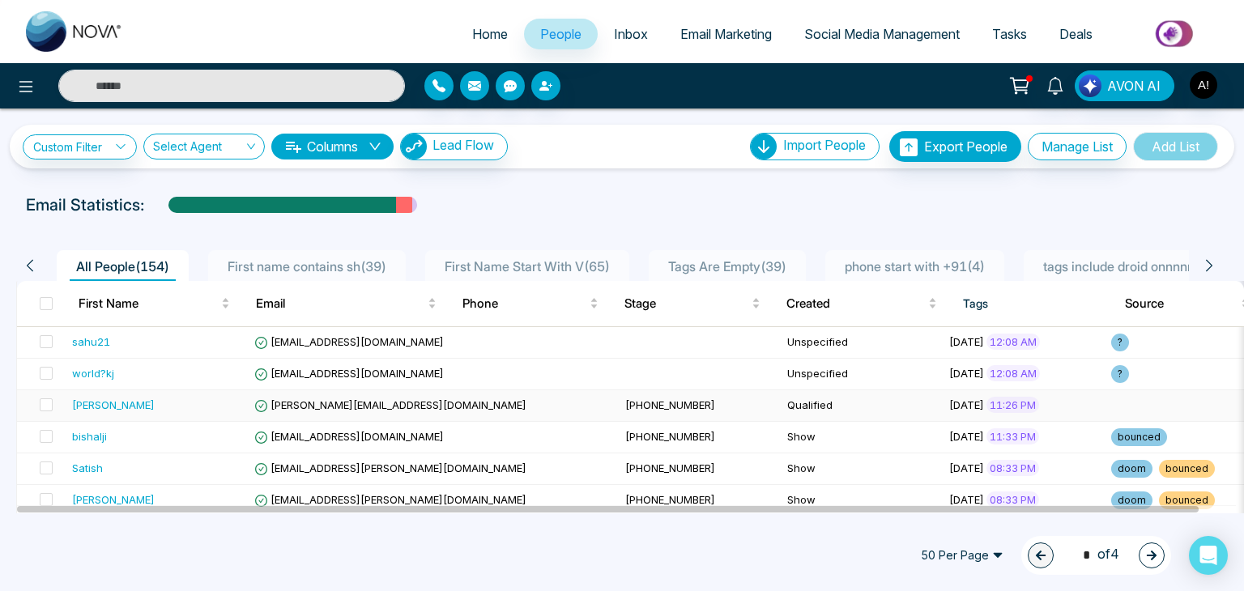
click at [78, 407] on div "[PERSON_NAME]" at bounding box center [113, 405] width 83 height 16
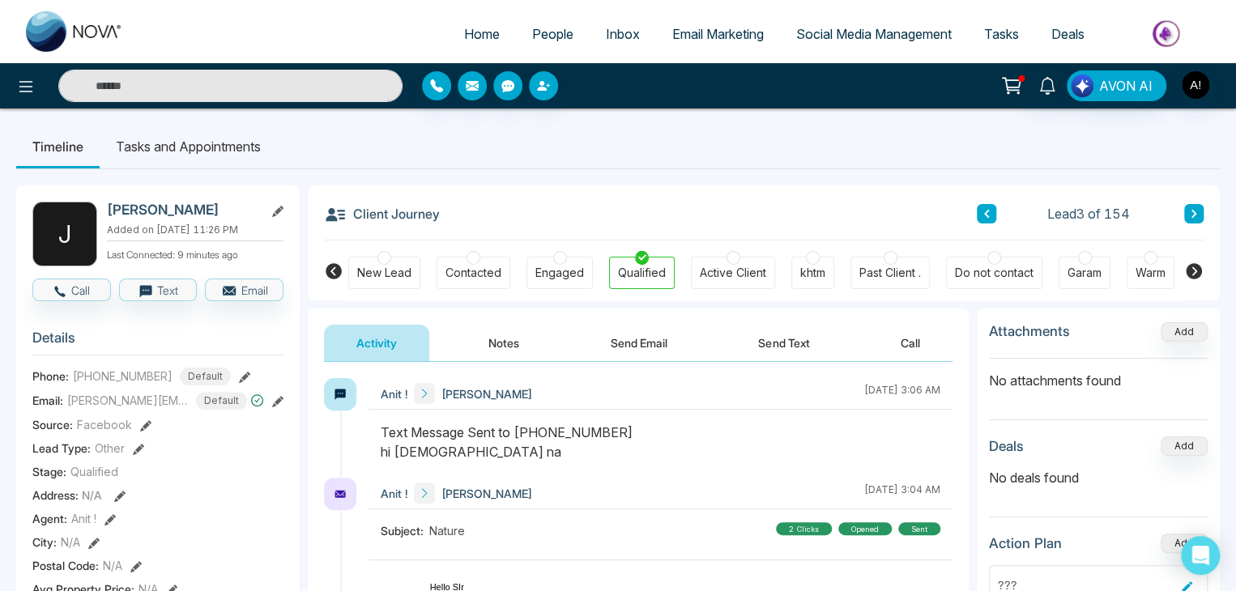
click at [333, 218] on icon at bounding box center [335, 214] width 19 height 13
click at [338, 215] on icon at bounding box center [335, 214] width 19 height 13
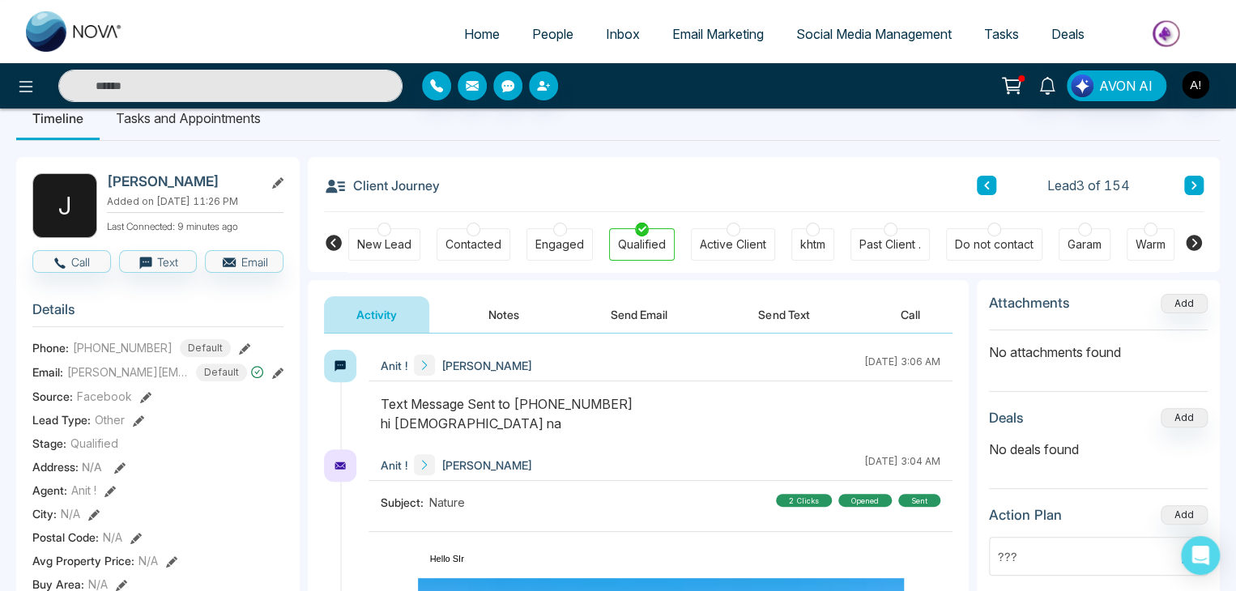
scroll to position [27, 0]
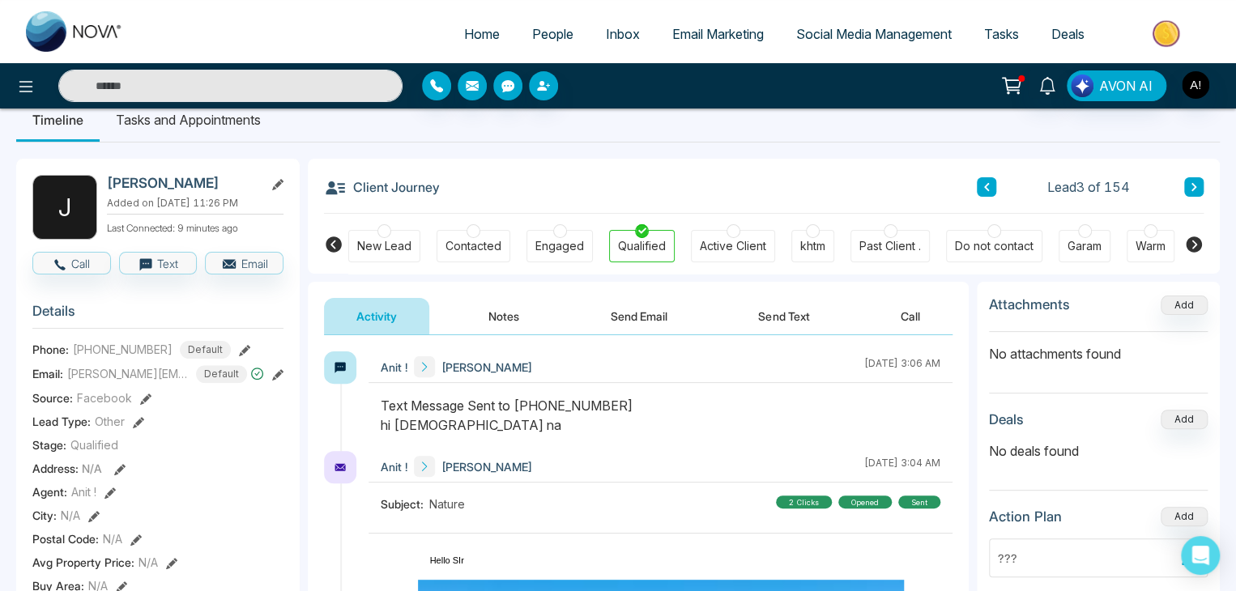
click at [509, 313] on button "Notes" at bounding box center [504, 316] width 96 height 36
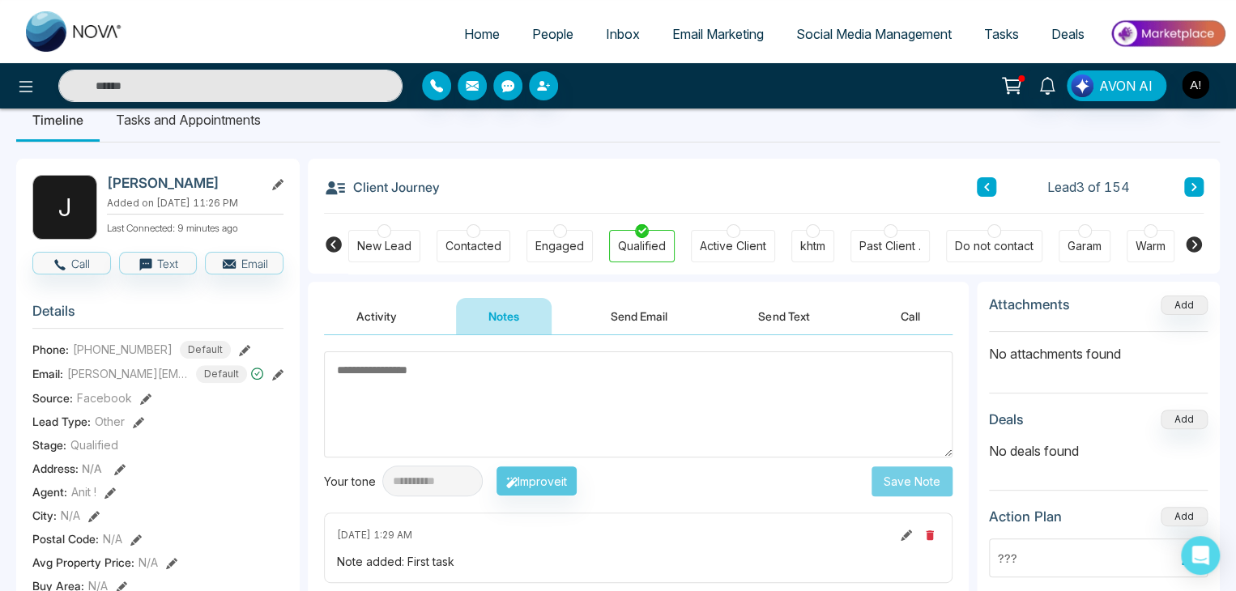
click at [650, 318] on button "Send Email" at bounding box center [639, 316] width 122 height 36
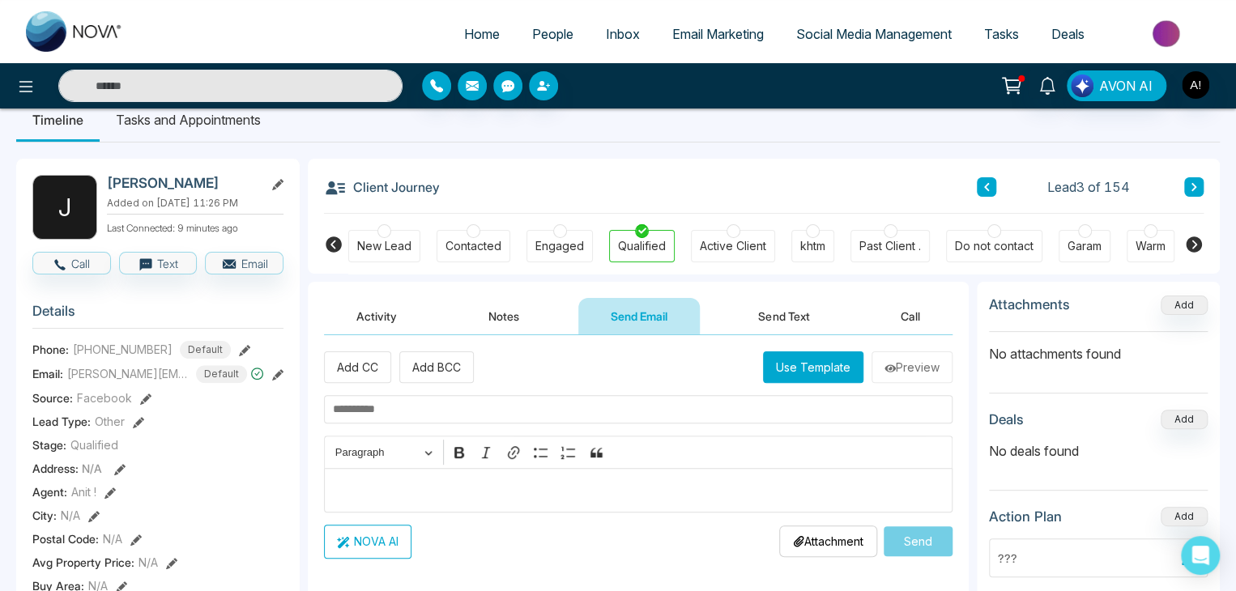
click at [783, 313] on button "Send Text" at bounding box center [784, 316] width 116 height 36
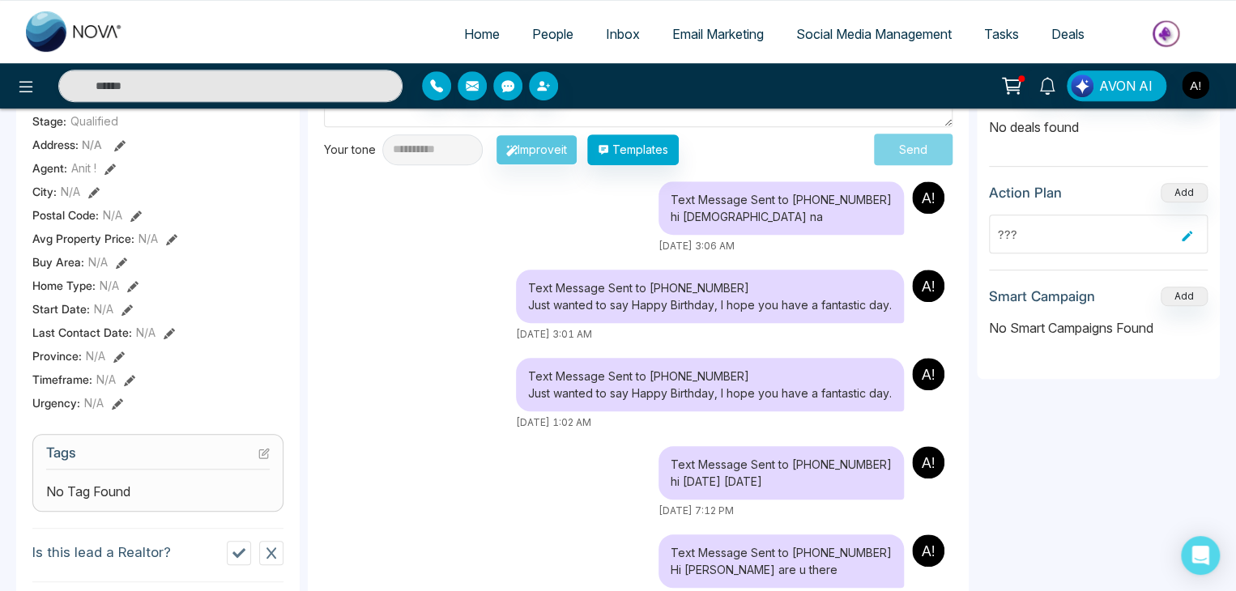
scroll to position [308, 0]
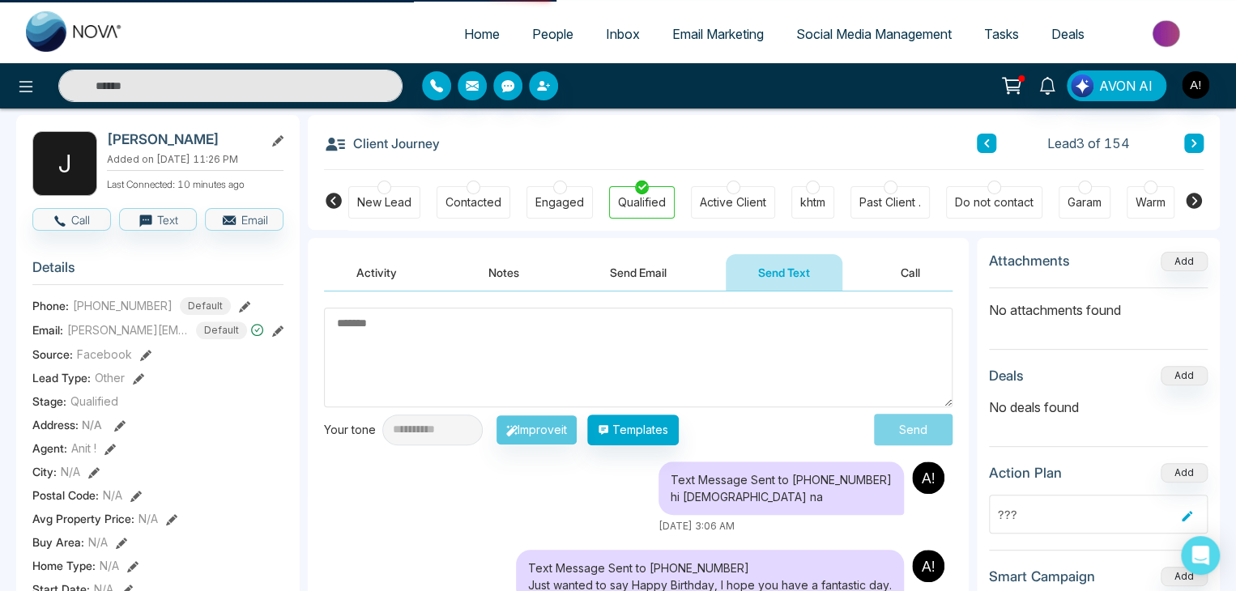
scroll to position [27, 0]
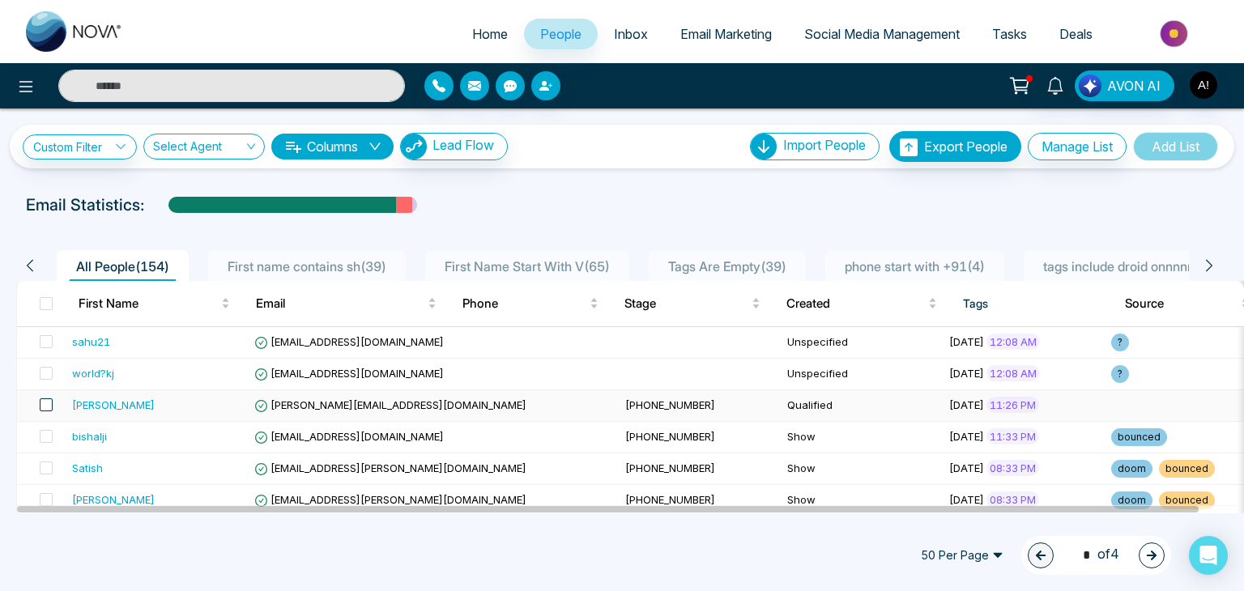
click at [49, 409] on span at bounding box center [46, 405] width 13 height 13
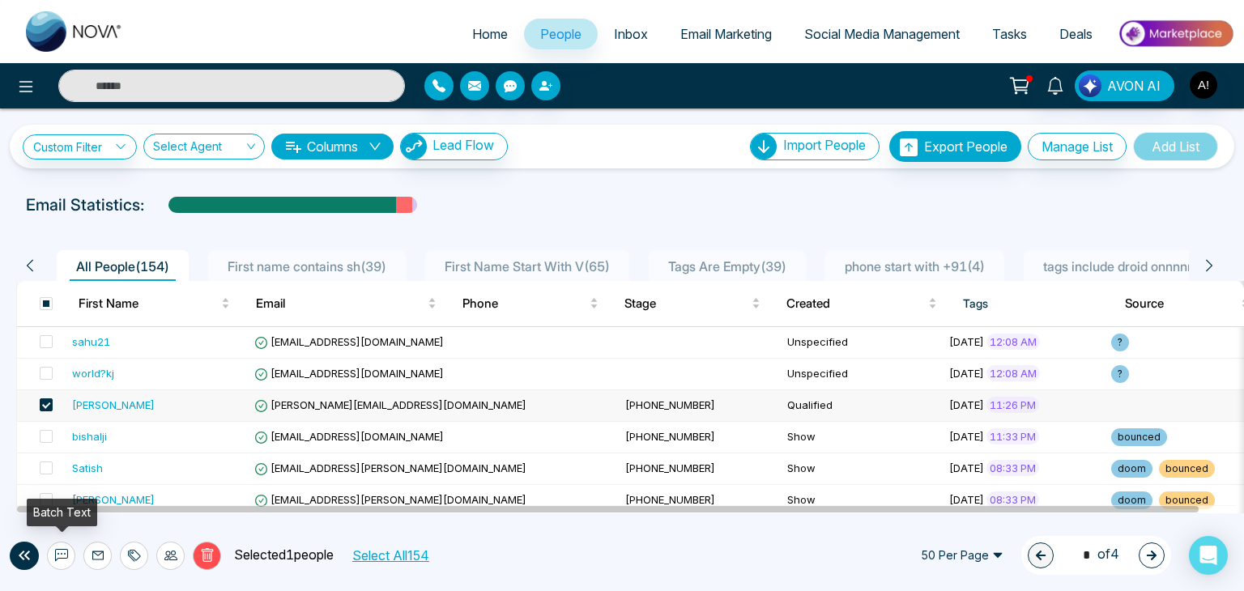
click at [59, 555] on icon at bounding box center [61, 555] width 13 height 13
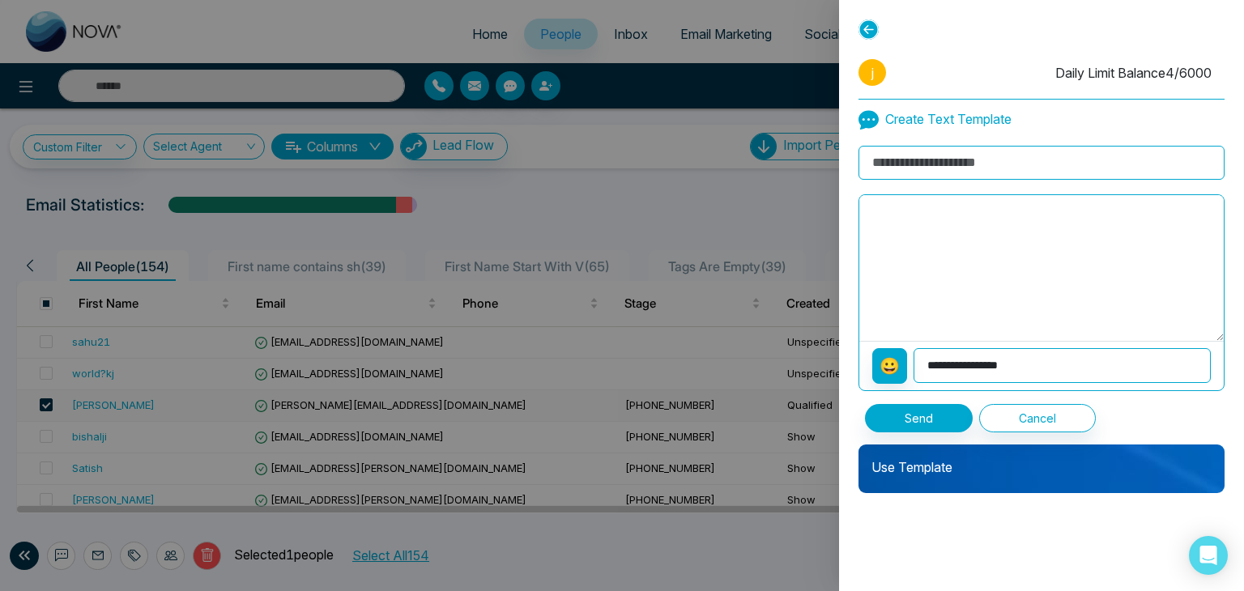
click at [868, 28] on icon at bounding box center [869, 29] width 20 height 20
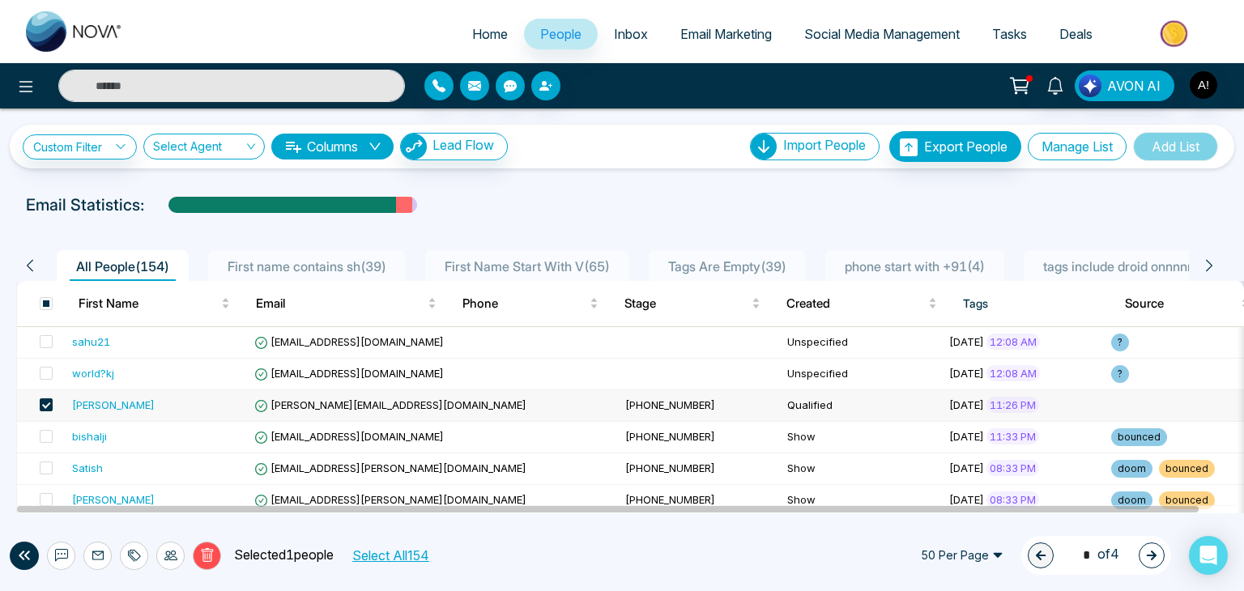
click at [1060, 143] on button "Manage List" at bounding box center [1077, 147] width 99 height 28
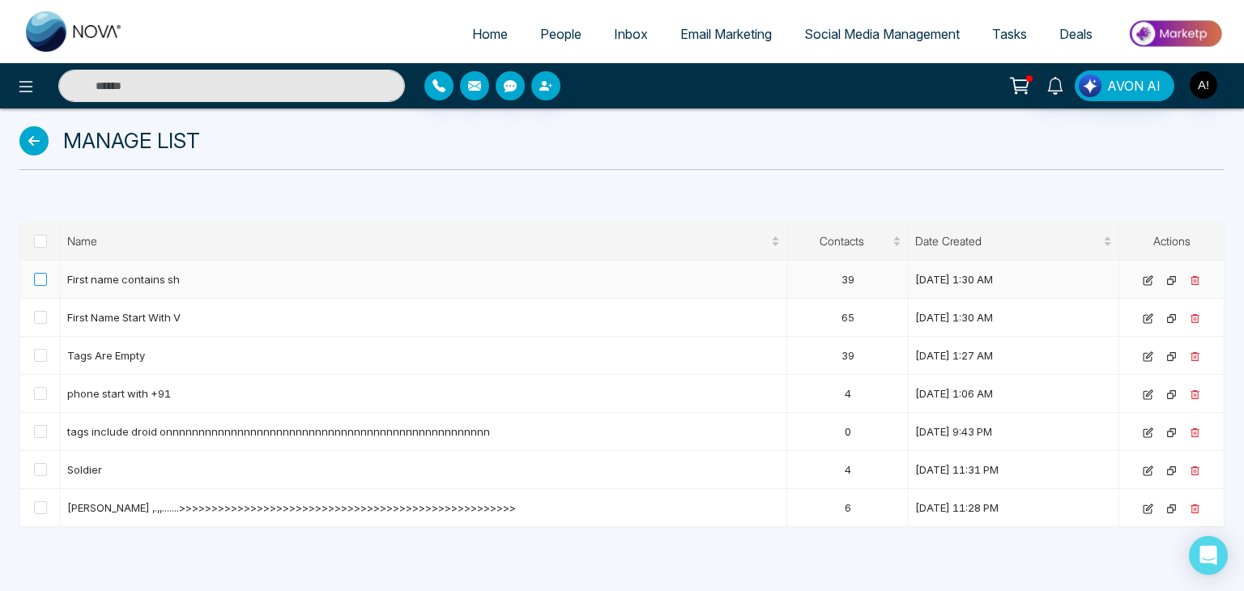
click at [40, 279] on span at bounding box center [40, 279] width 13 height 13
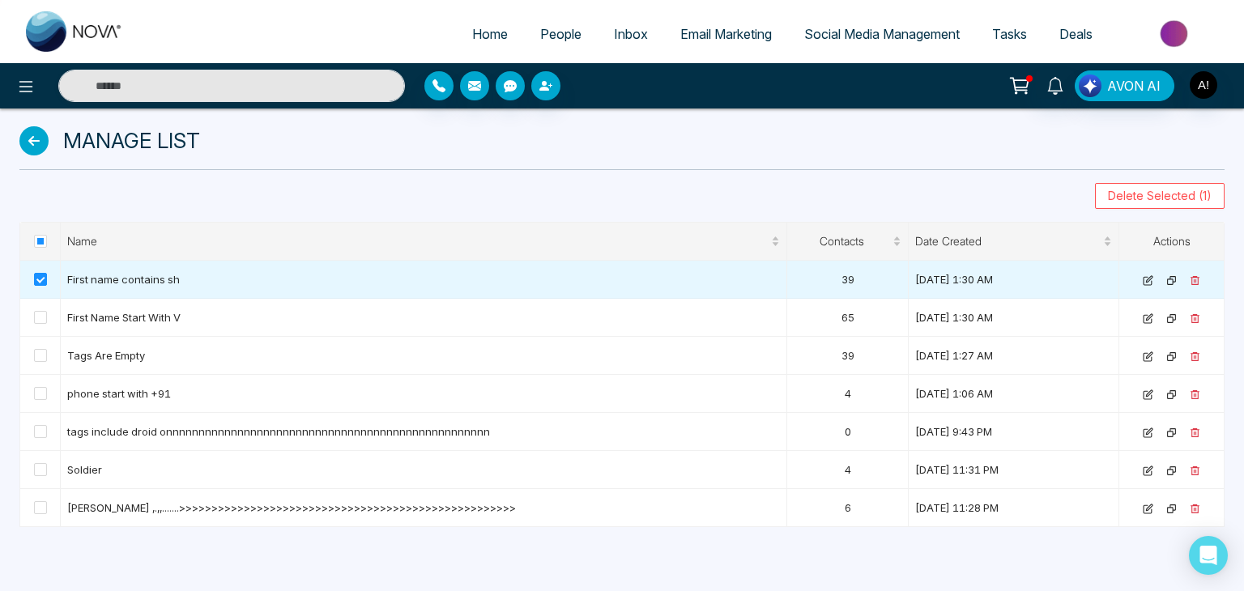
click at [16, 130] on div "Manage List" at bounding box center [622, 146] width 1225 height 75
click at [25, 134] on icon at bounding box center [33, 140] width 29 height 29
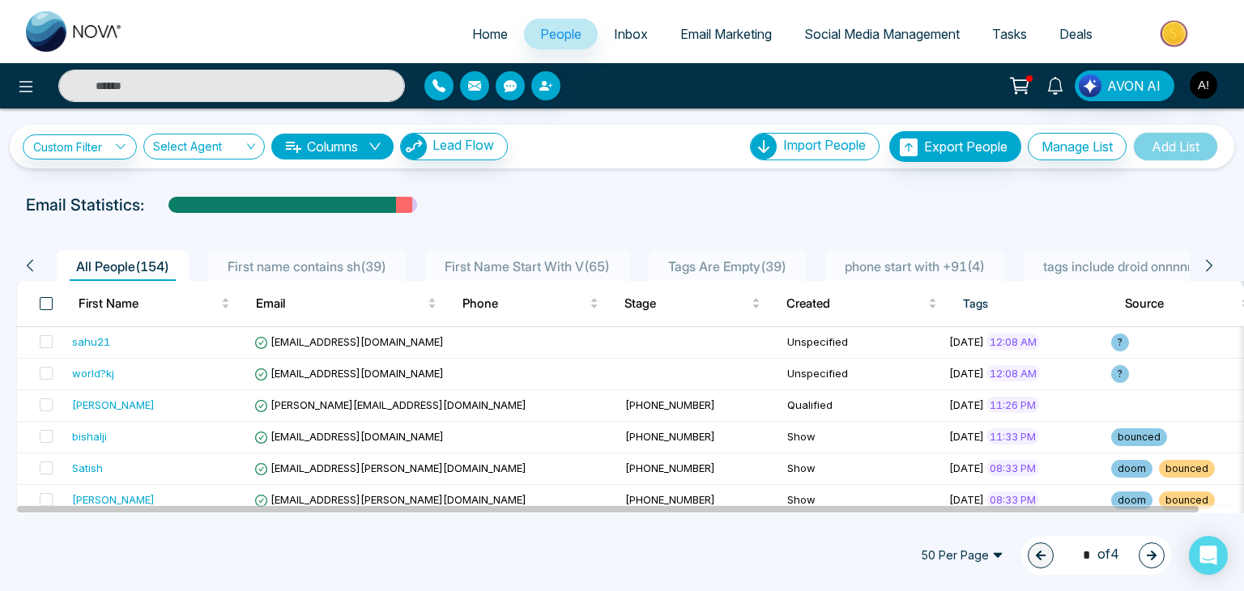
click at [42, 303] on span at bounding box center [46, 303] width 13 height 13
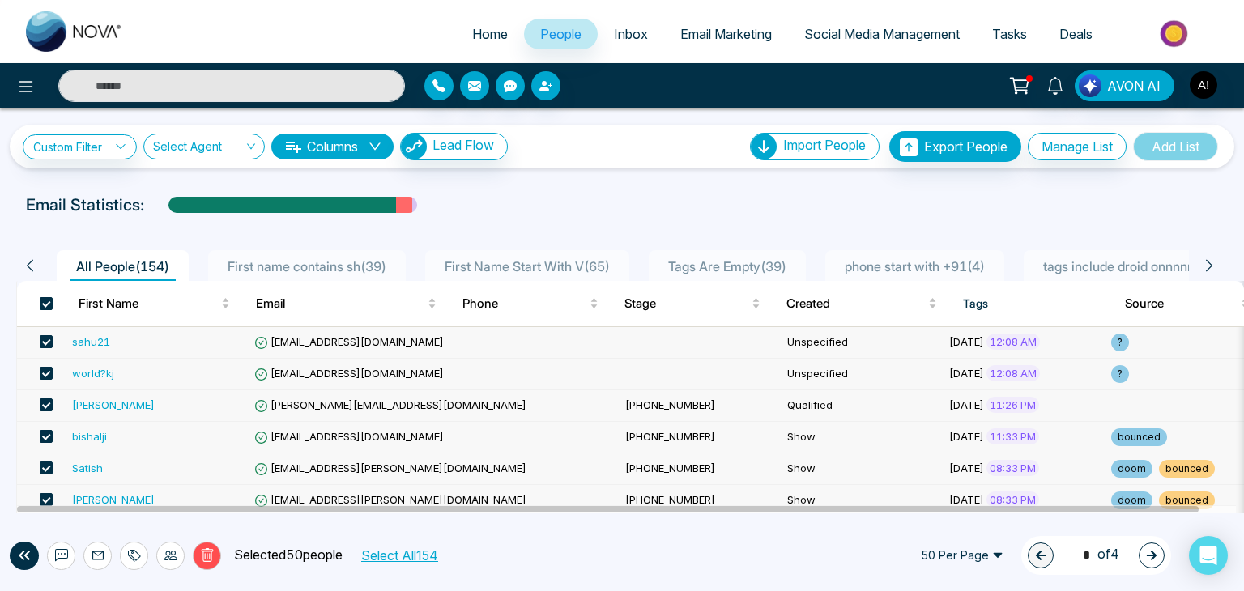
click at [1146, 552] on icon "button" at bounding box center [1151, 555] width 11 height 11
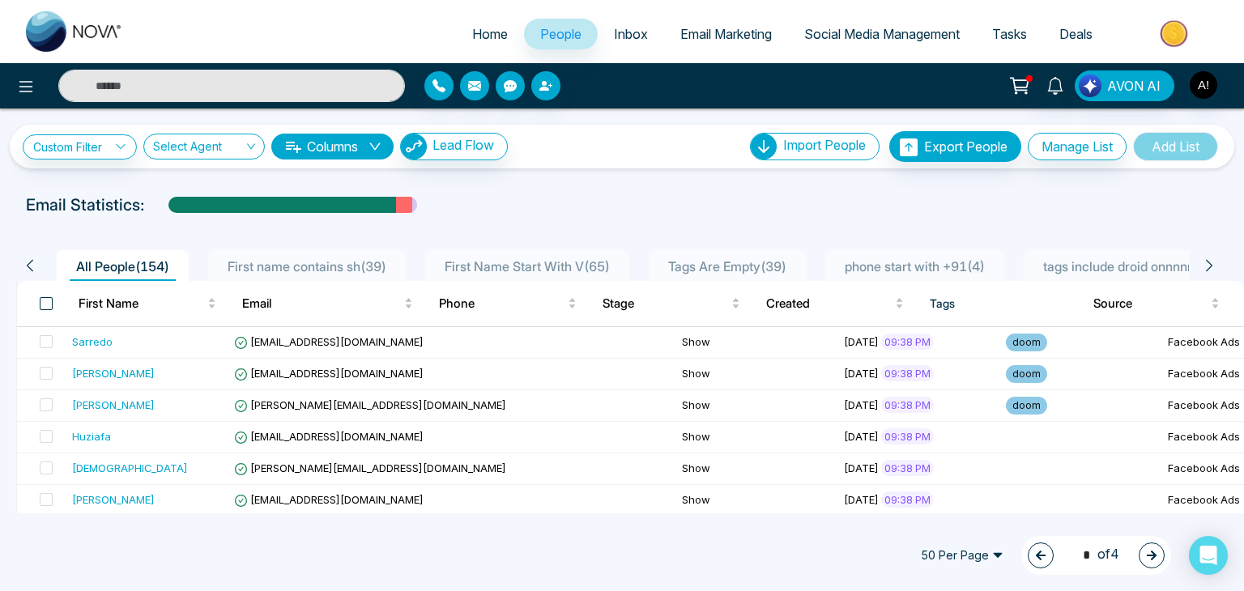
click at [41, 297] on span at bounding box center [46, 303] width 13 height 13
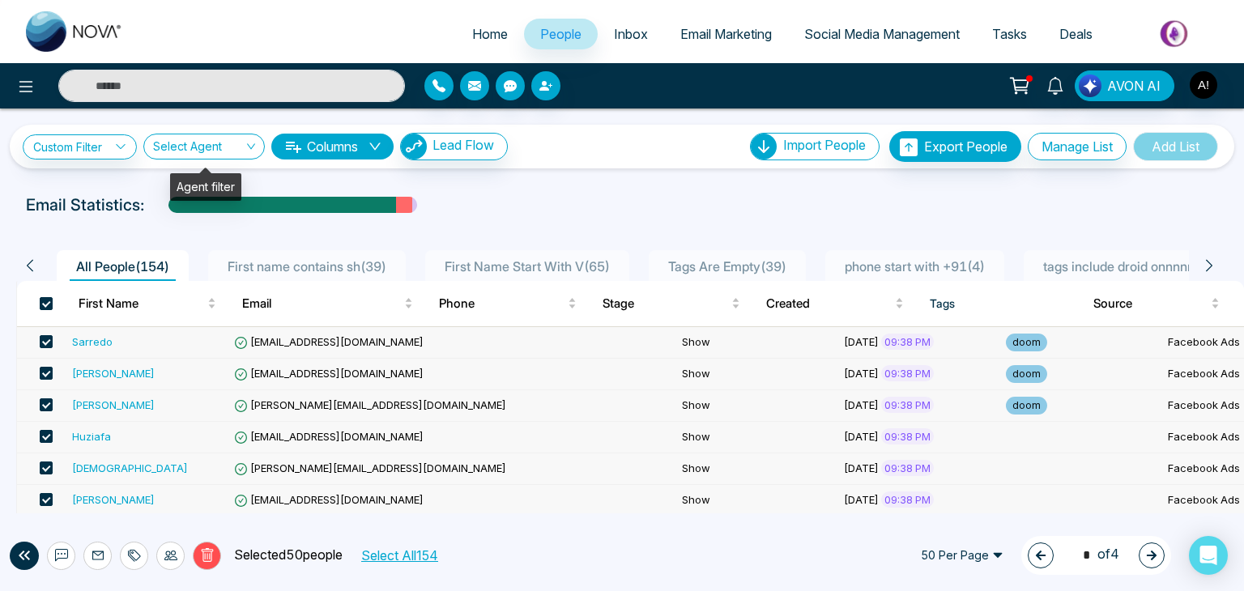
click at [177, 143] on input "search" at bounding box center [198, 149] width 91 height 31
click at [89, 147] on link "Custom Filter" at bounding box center [80, 146] width 114 height 25
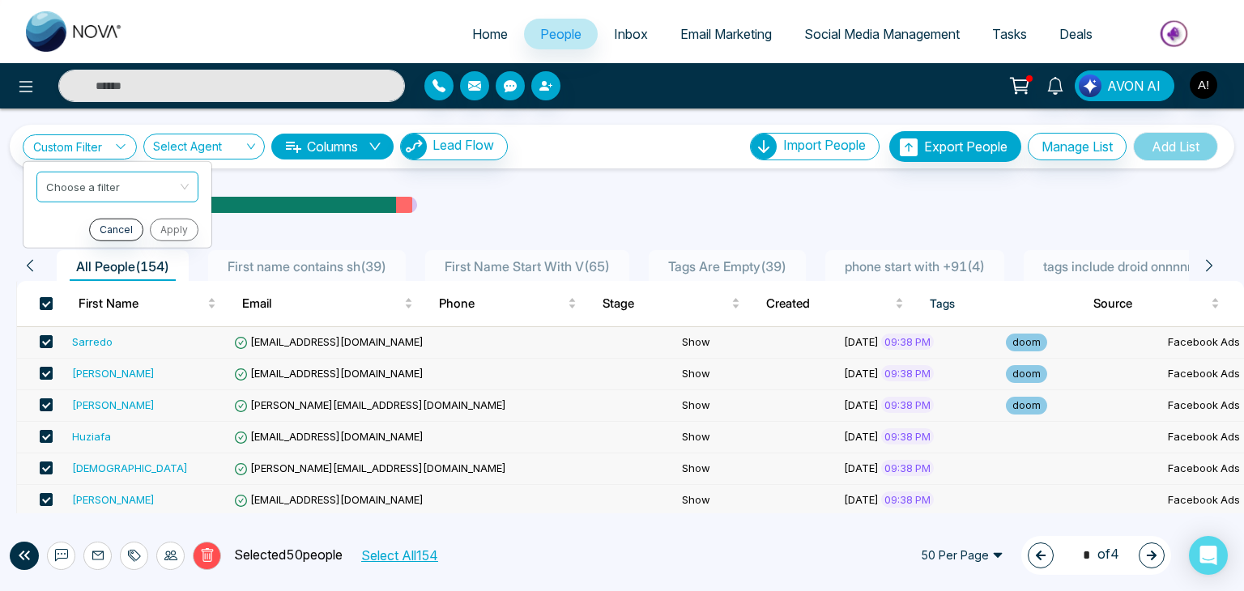
click at [602, 175] on div "Custom Filter Choose a filter Cancel Apply Select Agent Columns Lead Flow Impor…" at bounding box center [622, 311] width 1244 height 405
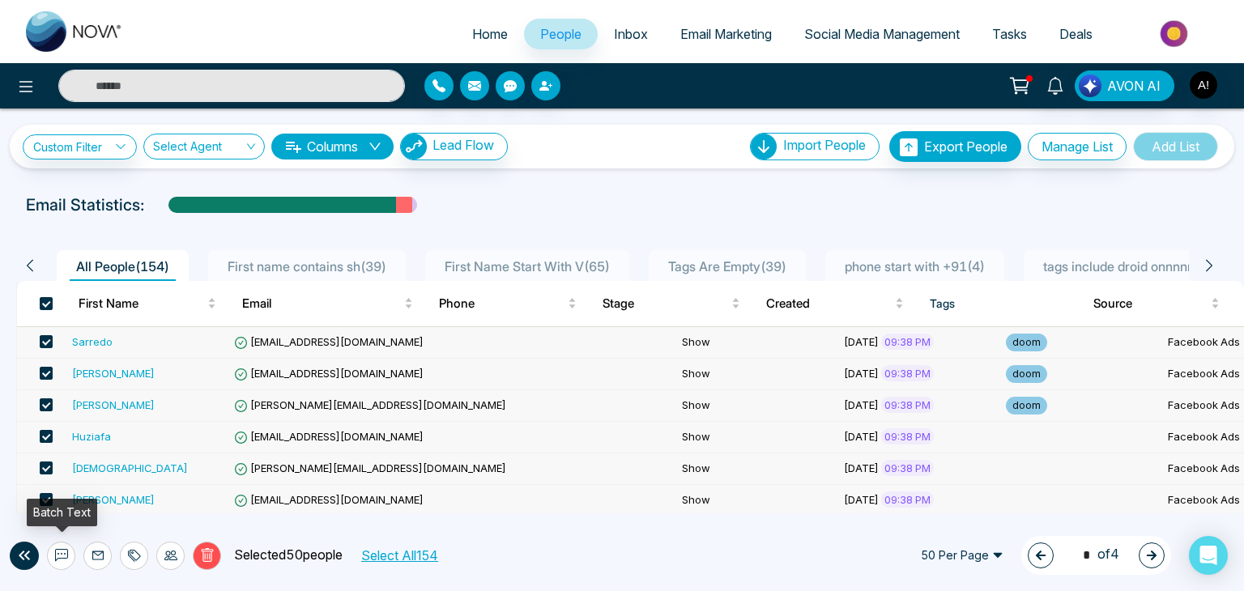
click at [63, 562] on button at bounding box center [61, 556] width 28 height 28
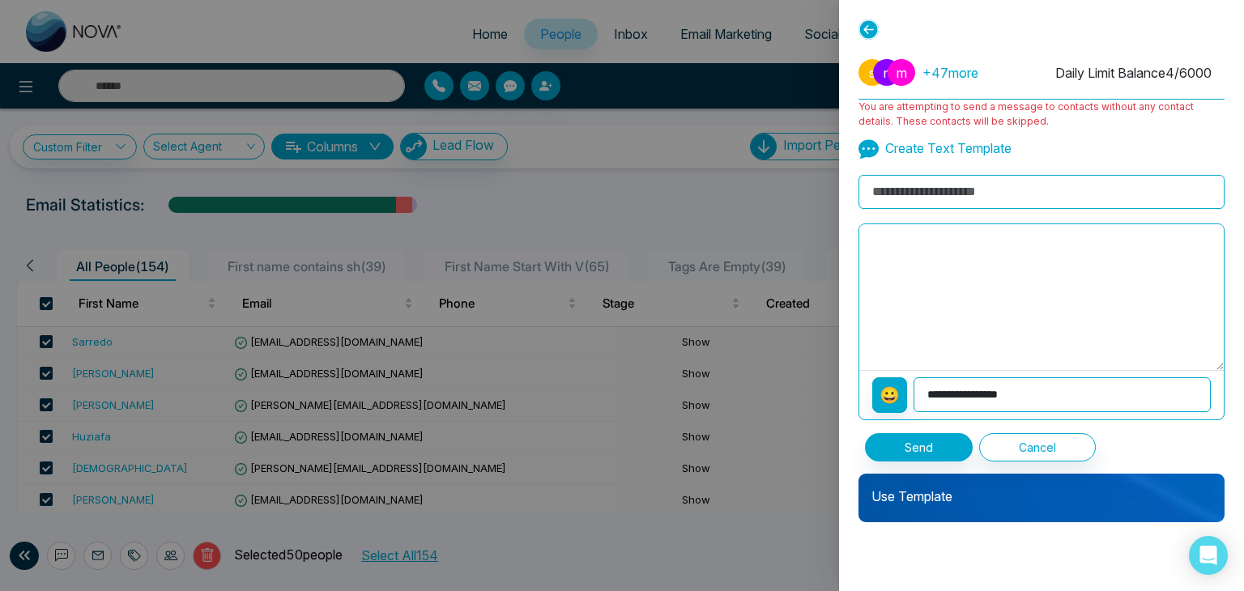
click at [611, 182] on div at bounding box center [622, 295] width 1244 height 591
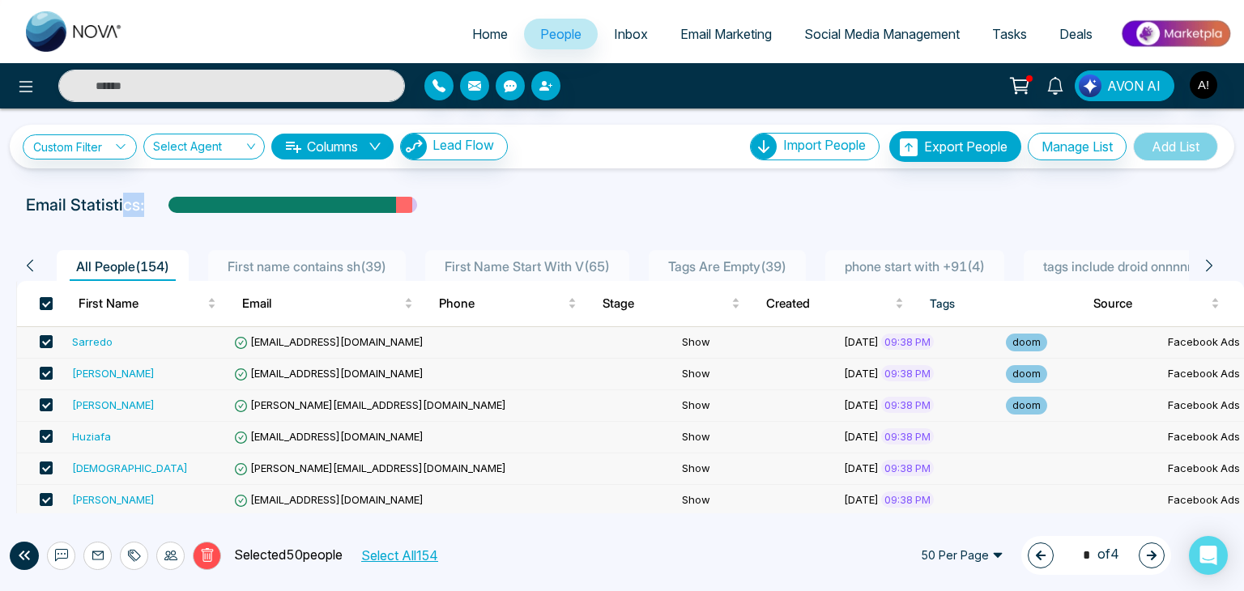
click at [125, 216] on div "Custom Filter Choose a filter Cancel Apply Select Agent Columns Lead Flow Impor…" at bounding box center [622, 311] width 1244 height 405
click at [45, 300] on span at bounding box center [46, 303] width 13 height 13
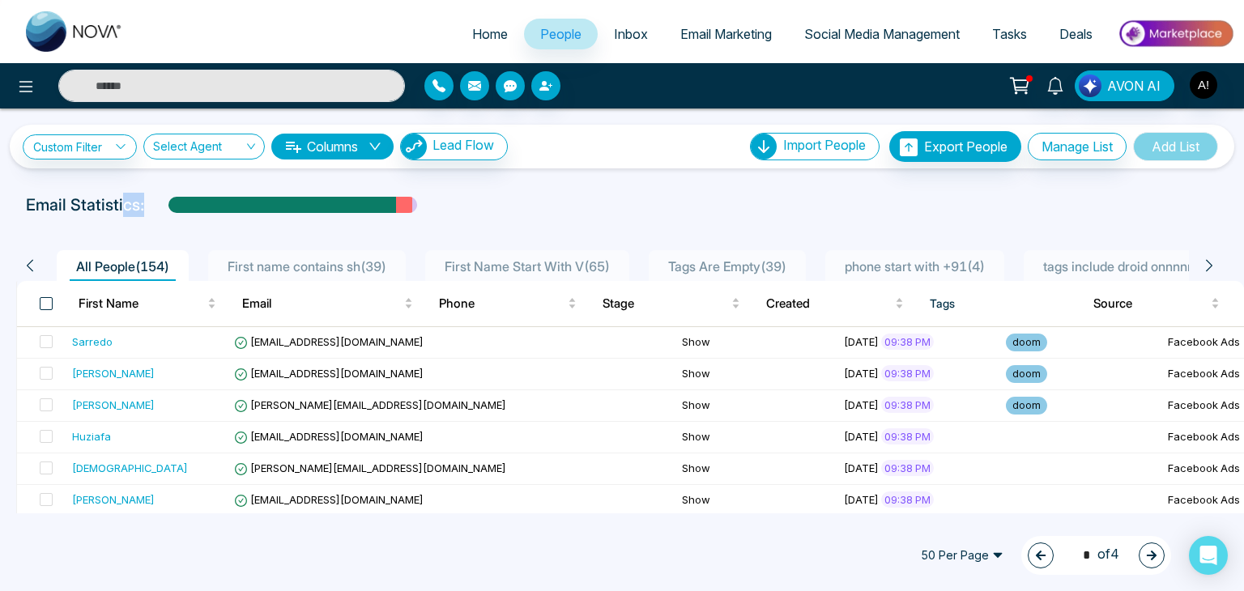
click at [45, 301] on span at bounding box center [46, 303] width 13 height 13
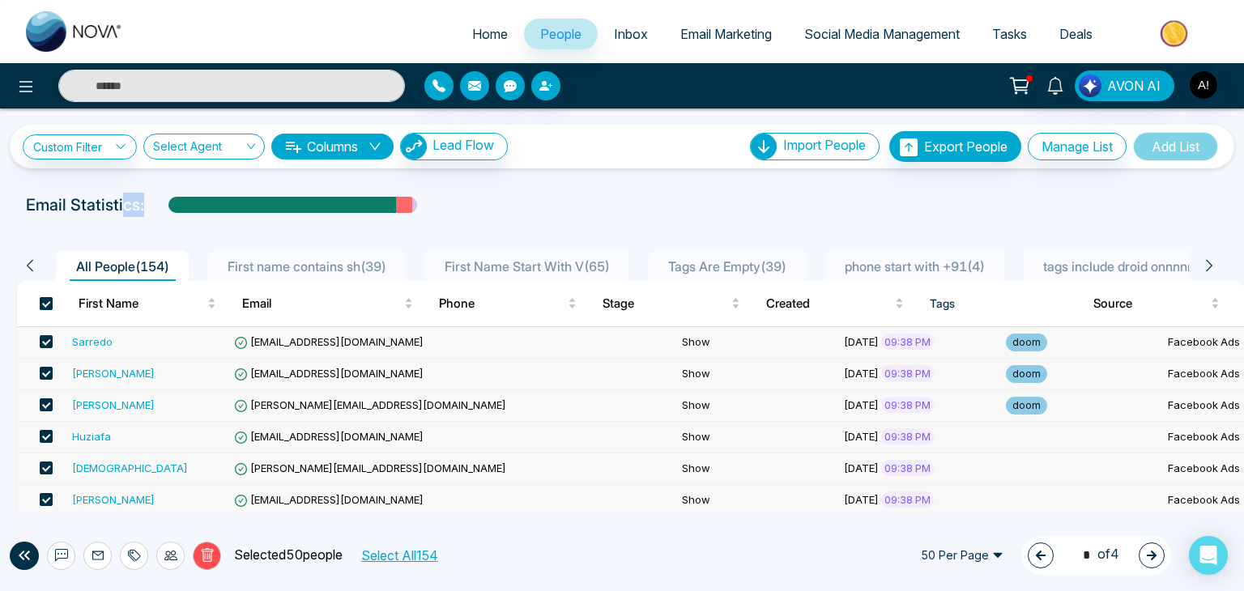
click at [48, 302] on span at bounding box center [46, 303] width 13 height 13
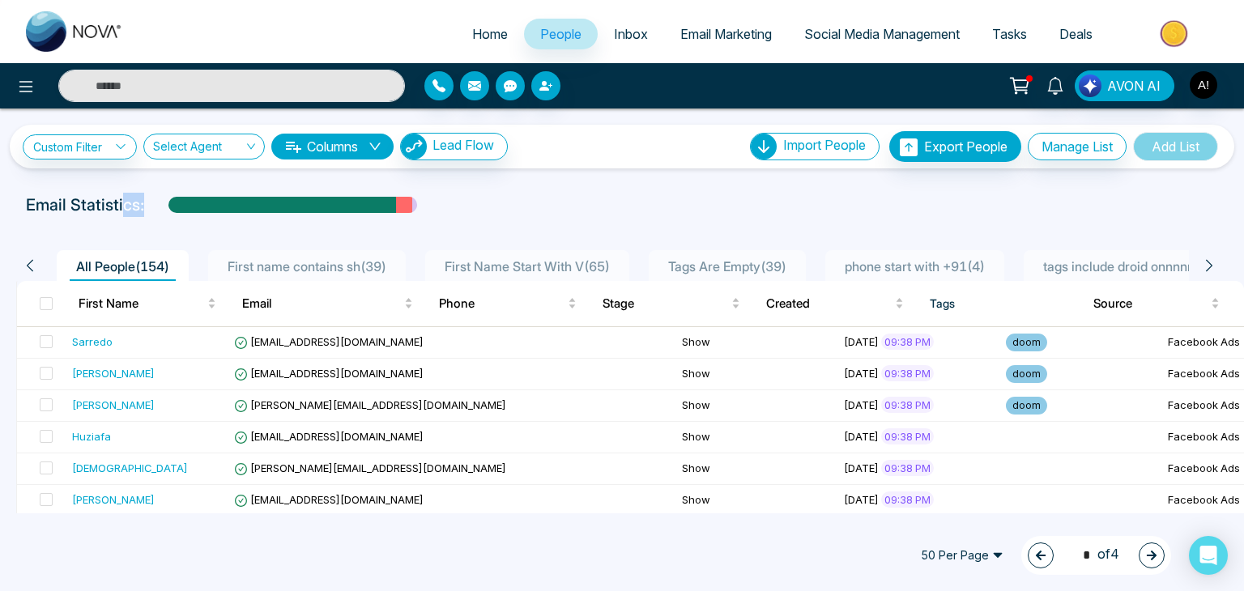
click at [1036, 552] on icon "button" at bounding box center [1041, 556] width 10 height 10
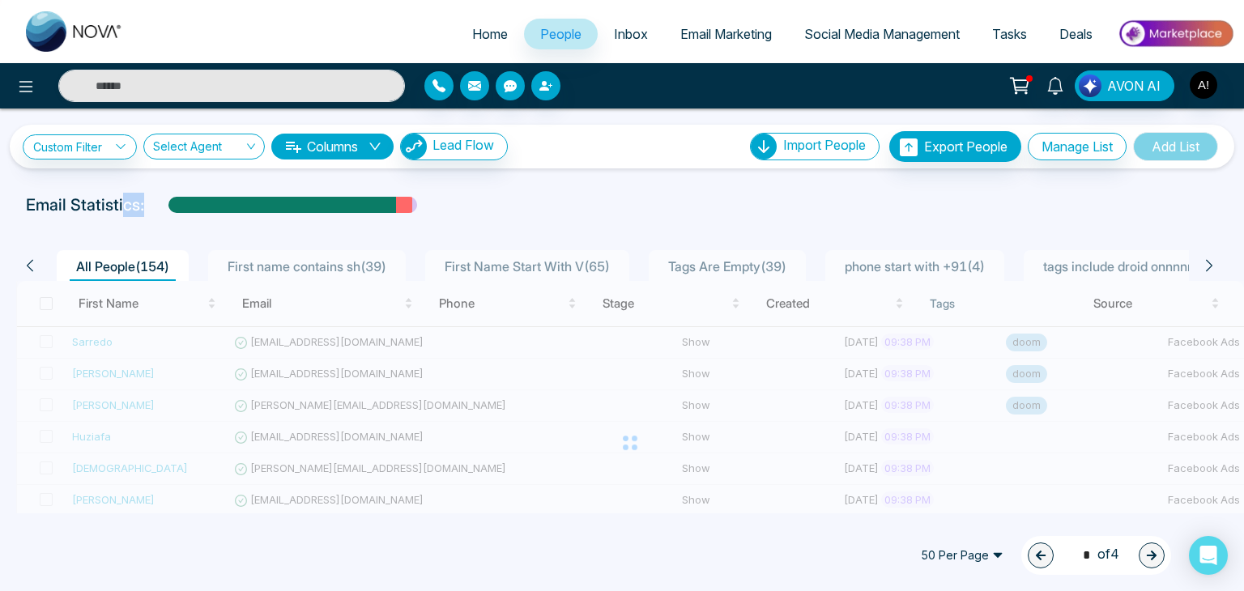
type input "*"
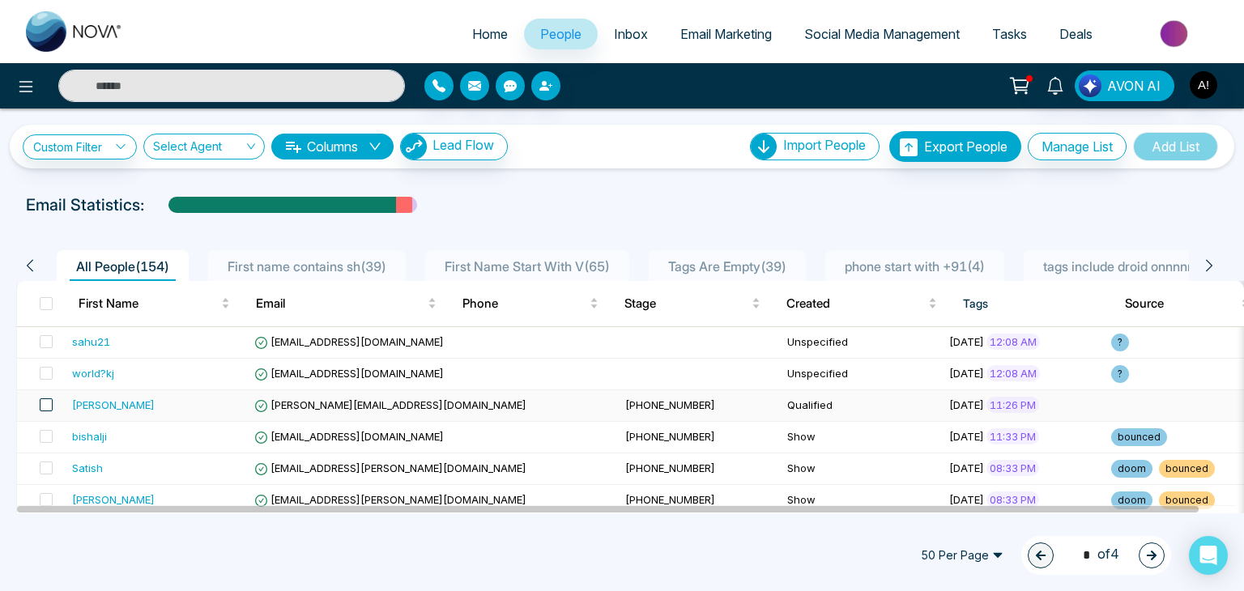
click at [45, 407] on span at bounding box center [46, 405] width 13 height 13
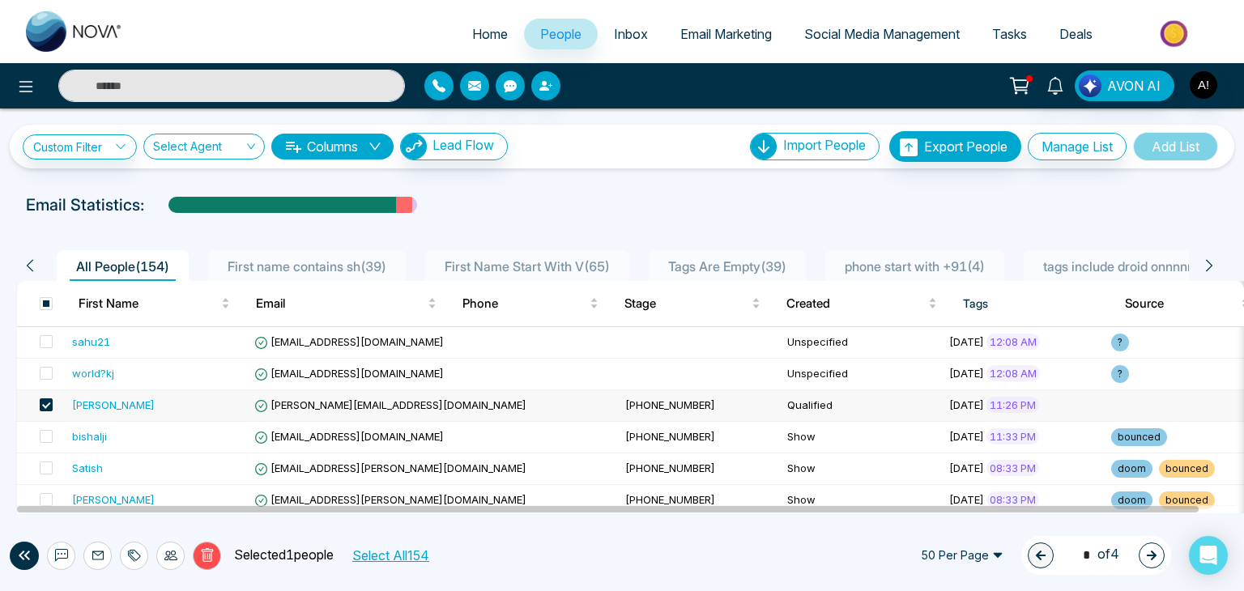
click at [208, 85] on input "text" at bounding box center [231, 86] width 347 height 32
click at [23, 92] on icon at bounding box center [25, 86] width 19 height 19
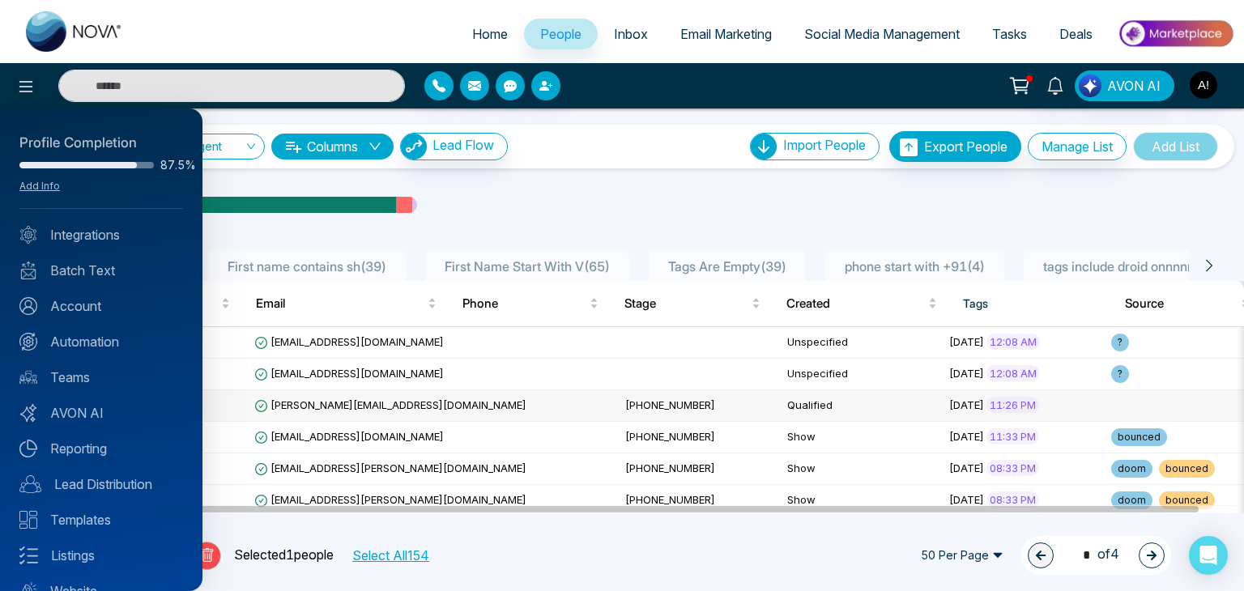
drag, startPoint x: 1238, startPoint y: 156, endPoint x: 1243, endPoint y: 186, distance: 29.7
click at [1243, 186] on div at bounding box center [622, 295] width 1244 height 591
